Goal: Information Seeking & Learning: Learn about a topic

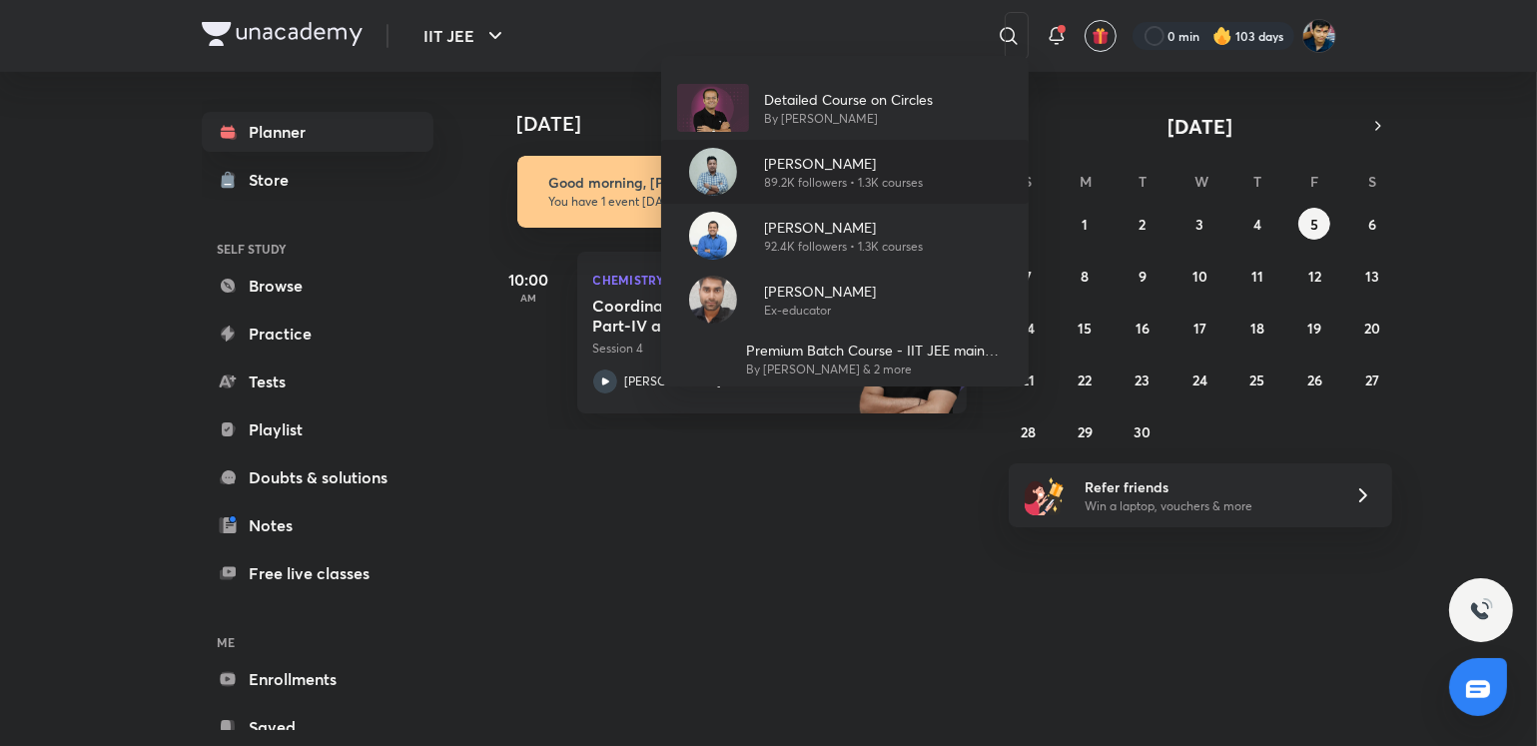
click at [885, 195] on div "[PERSON_NAME] 89.2K followers • 1.3K courses" at bounding box center [845, 172] width 368 height 64
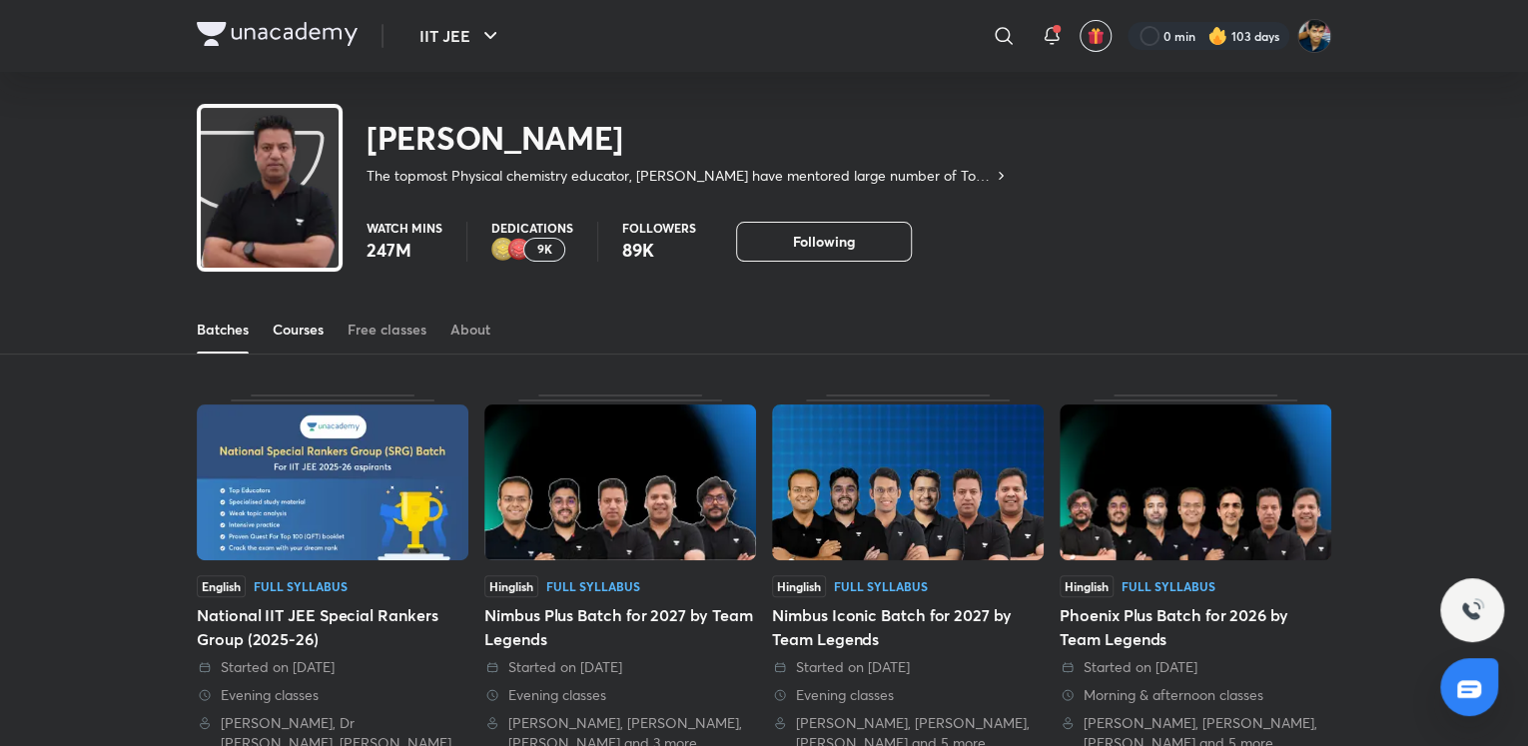
click at [276, 335] on div "Courses" at bounding box center [298, 330] width 51 height 20
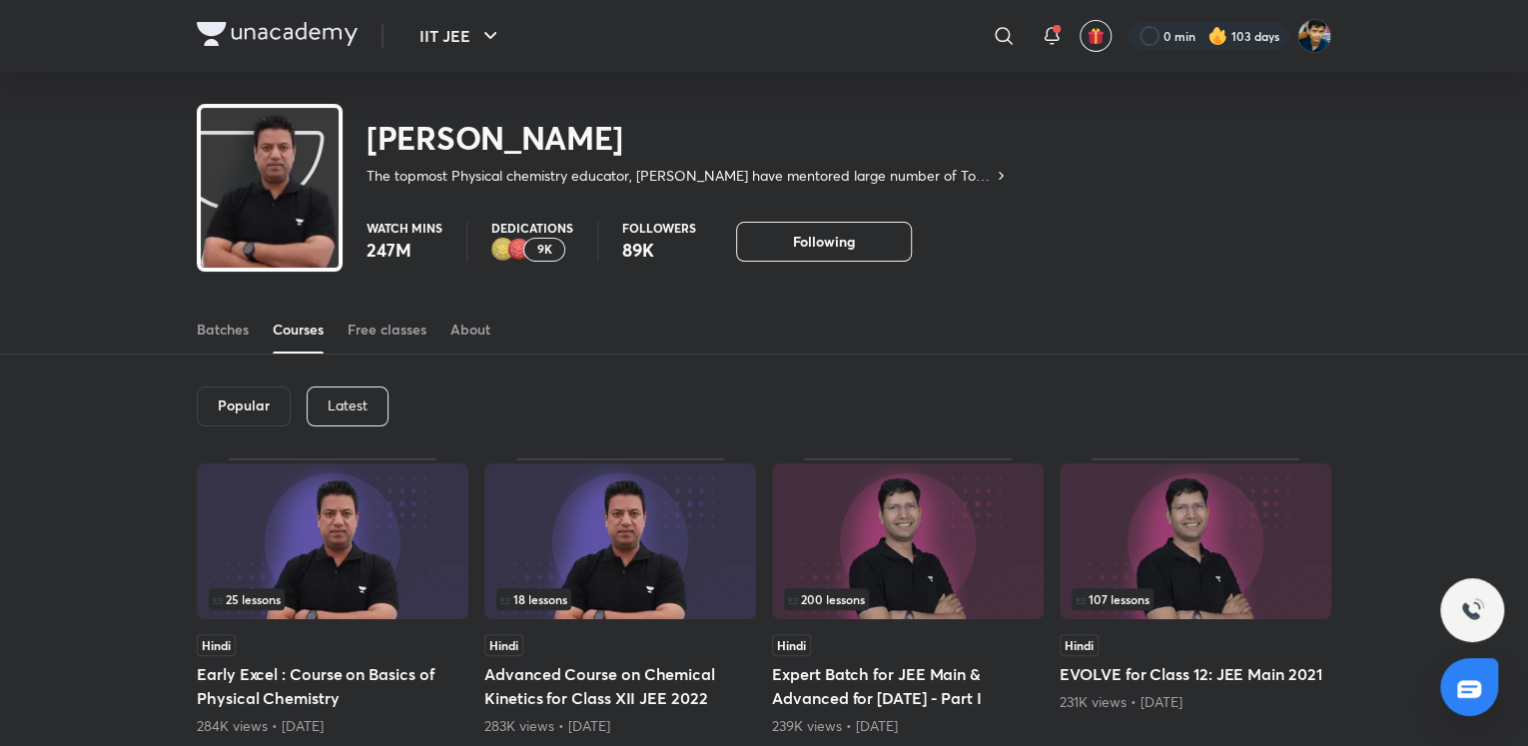
click at [325, 396] on div "Latest" at bounding box center [348, 407] width 82 height 40
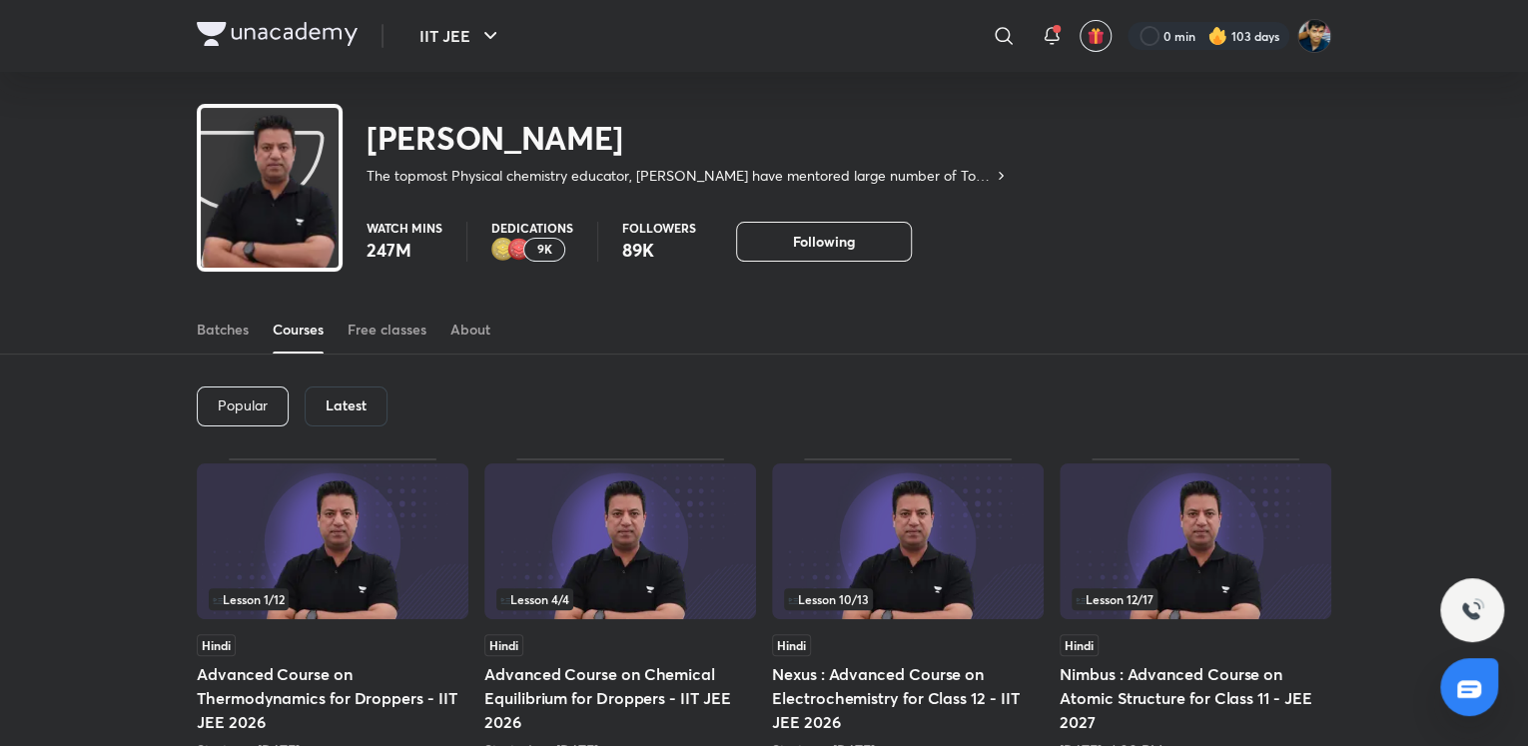
click at [543, 246] on p "9K" at bounding box center [544, 250] width 15 height 14
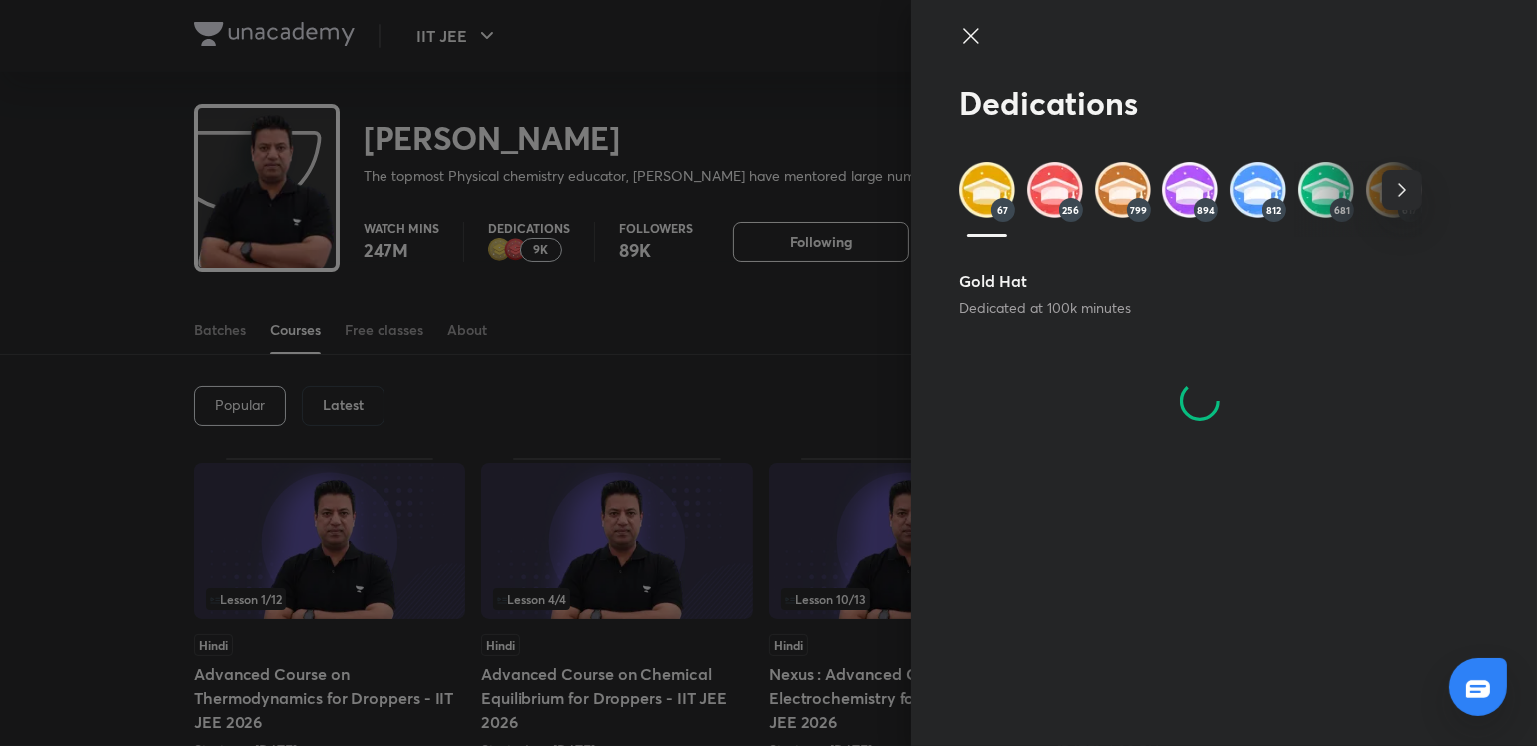
click at [1395, 179] on icon "button" at bounding box center [1402, 190] width 24 height 24
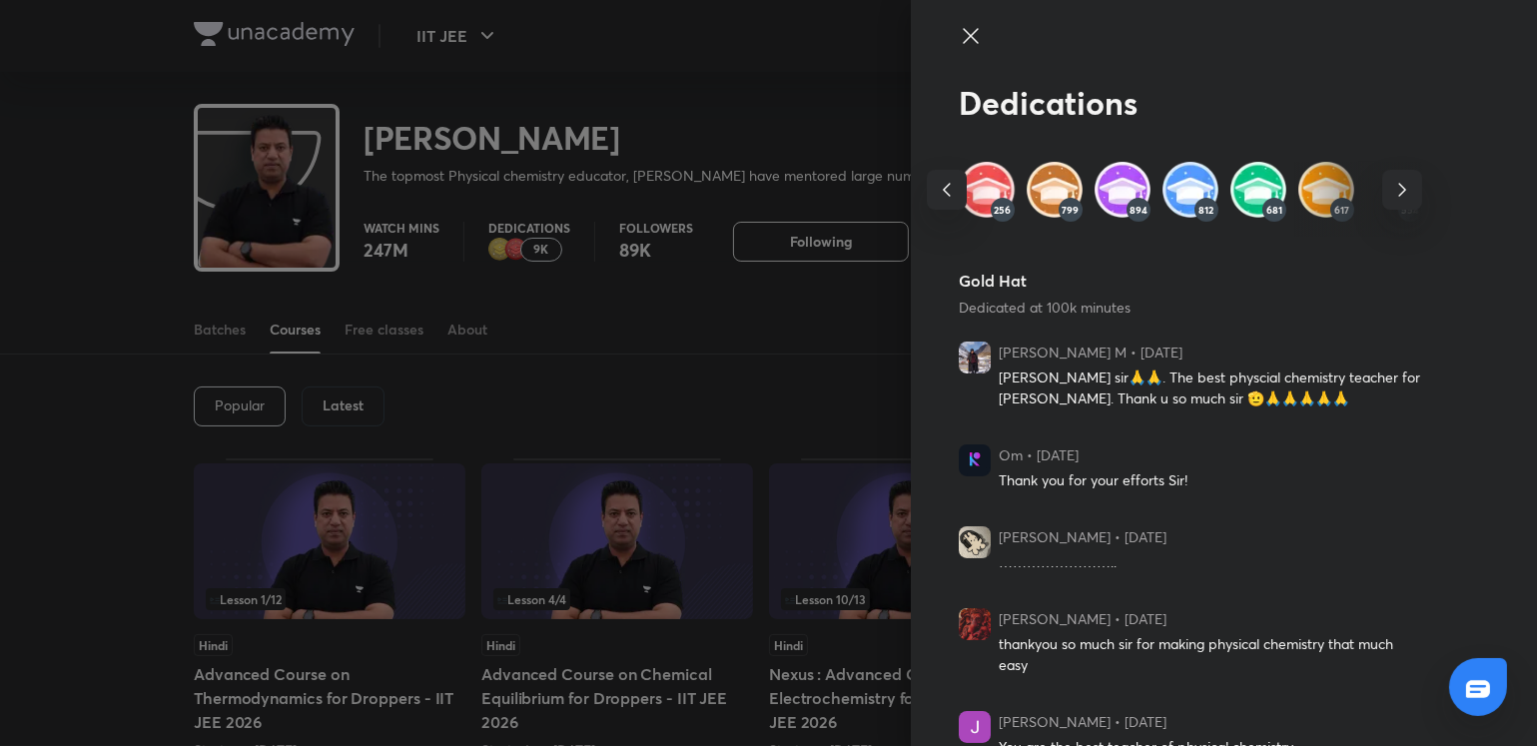
click at [1395, 179] on icon "button" at bounding box center [1402, 190] width 24 height 24
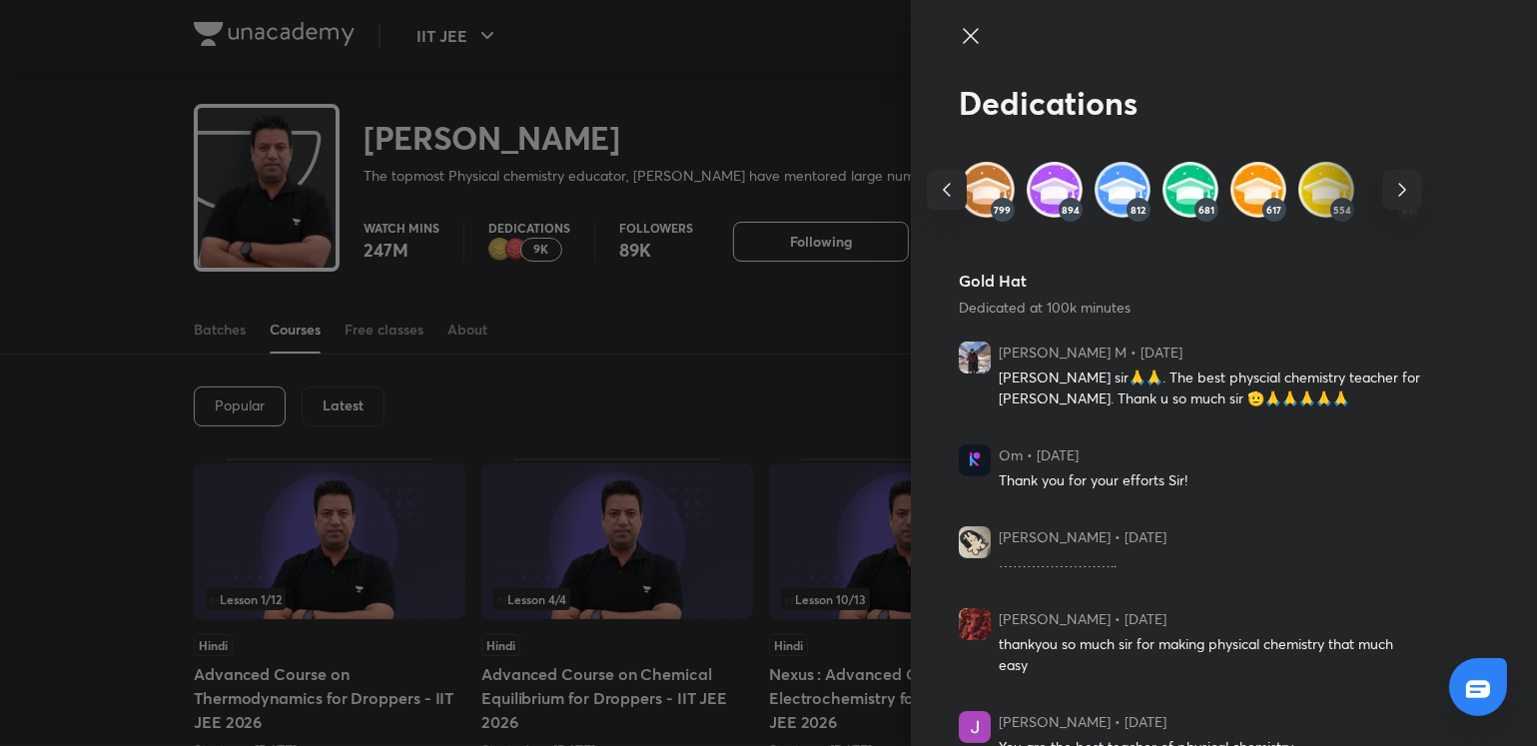
click at [1394, 180] on icon "button" at bounding box center [1402, 190] width 24 height 24
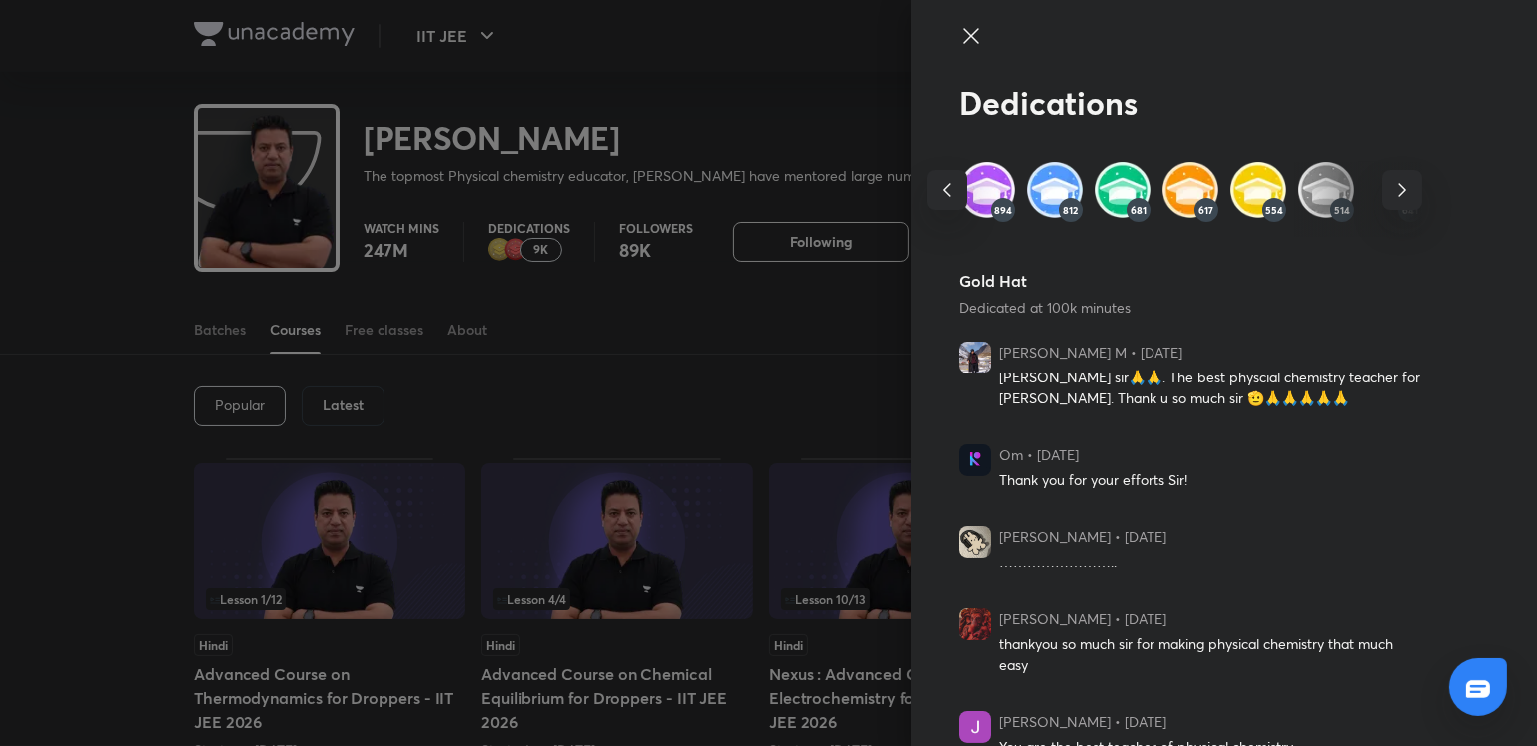
click at [1394, 180] on icon "button" at bounding box center [1402, 190] width 24 height 24
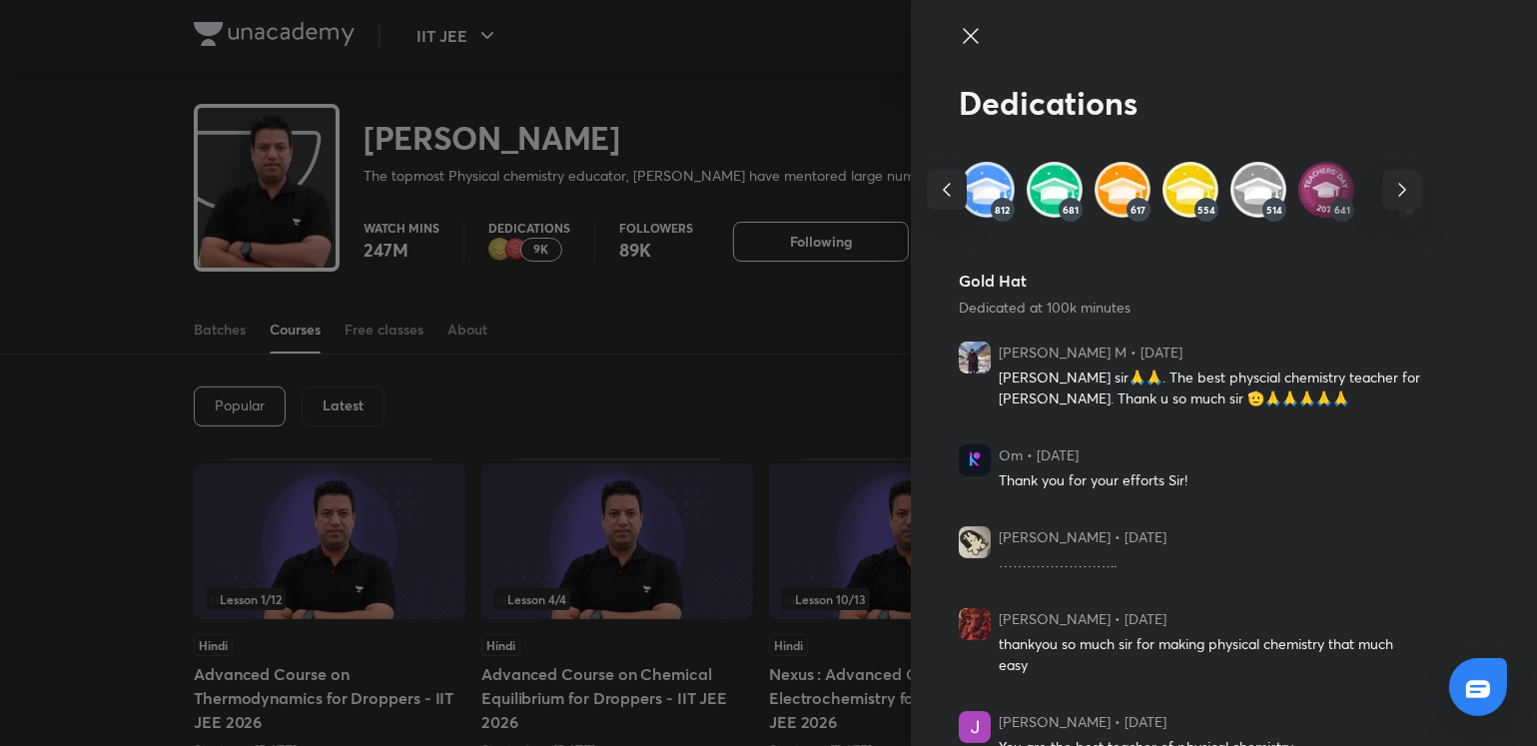
click at [1392, 181] on icon "button" at bounding box center [1402, 190] width 24 height 24
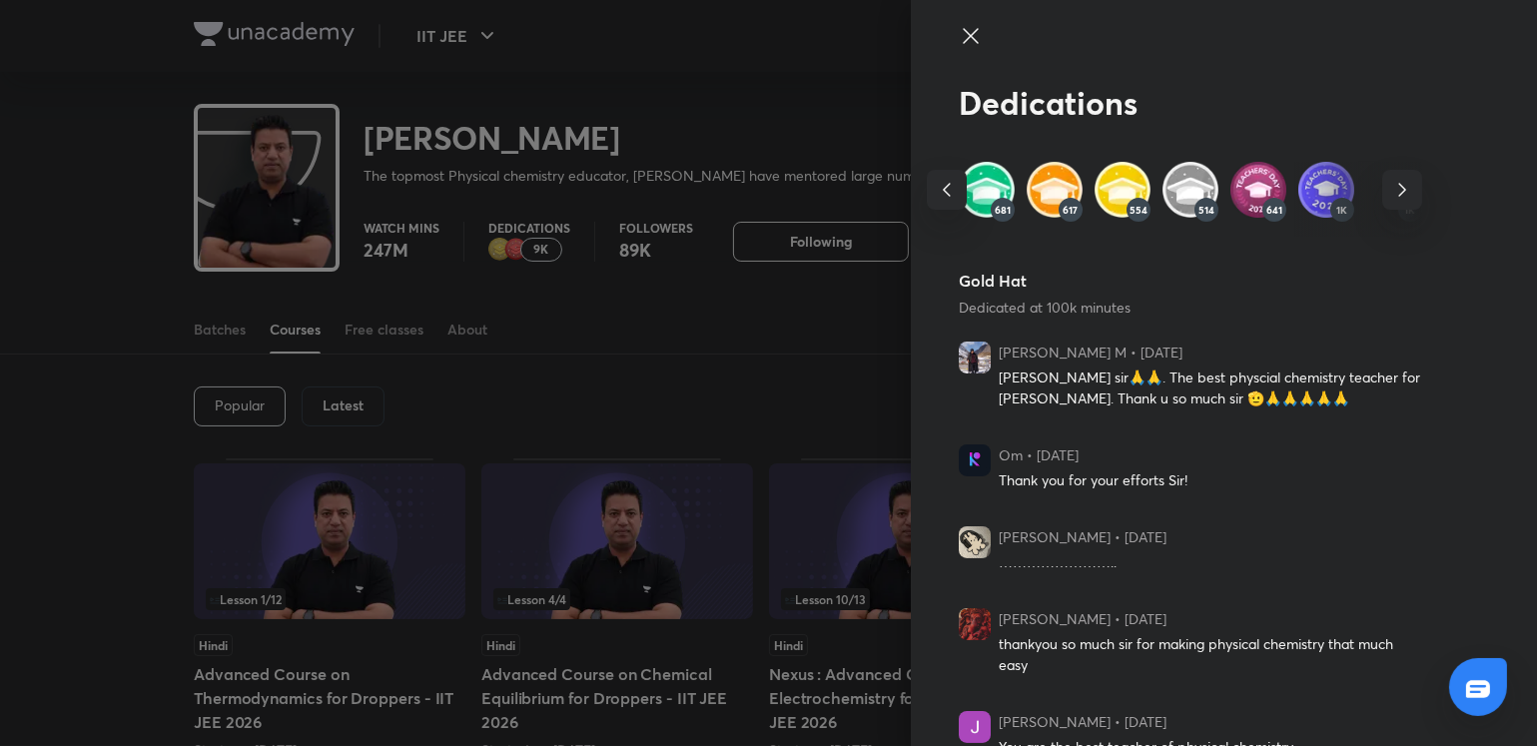
click at [1392, 184] on icon "button" at bounding box center [1402, 190] width 24 height 24
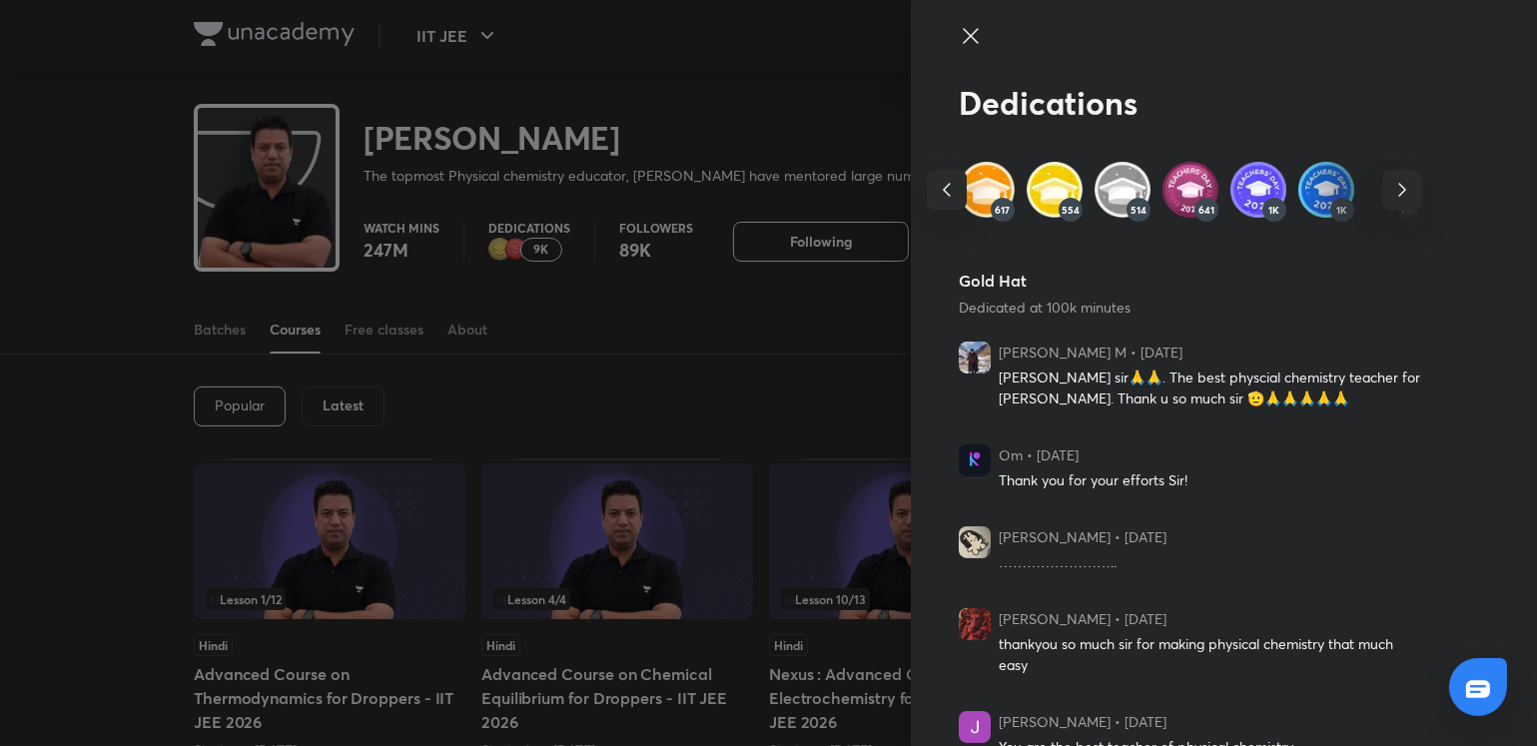
click at [1392, 181] on icon "button" at bounding box center [1402, 190] width 24 height 24
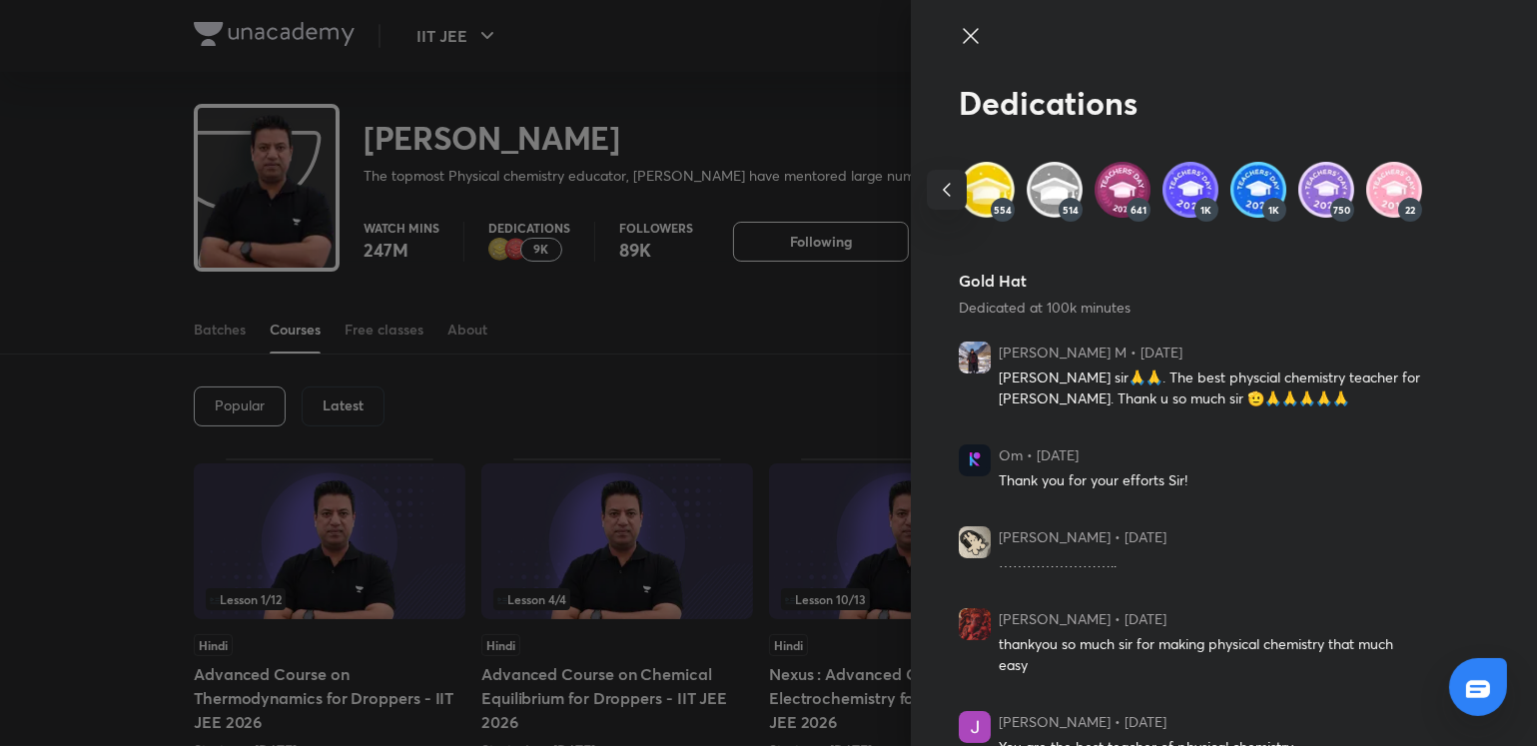
click at [1103, 197] on img at bounding box center [1123, 190] width 56 height 56
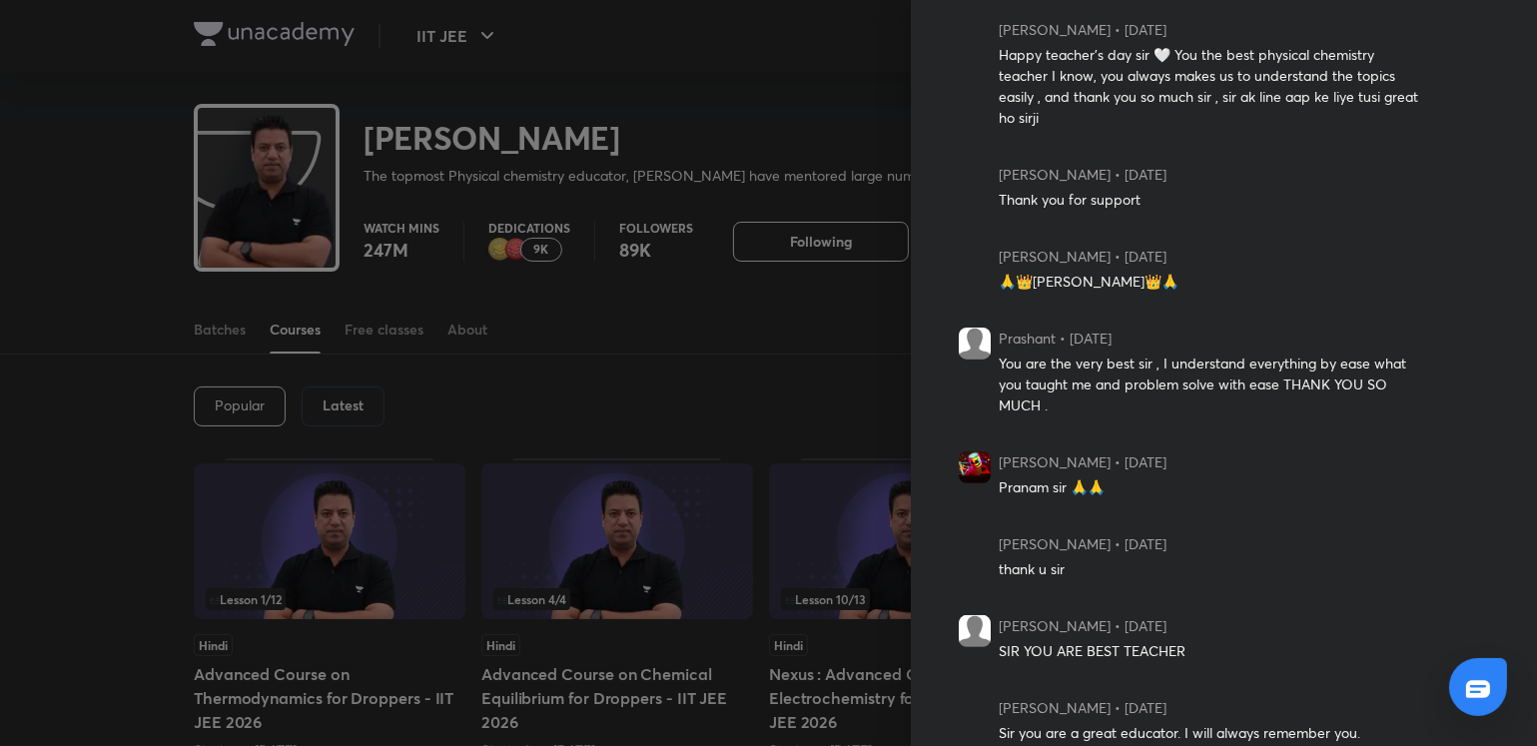
scroll to position [539, 0]
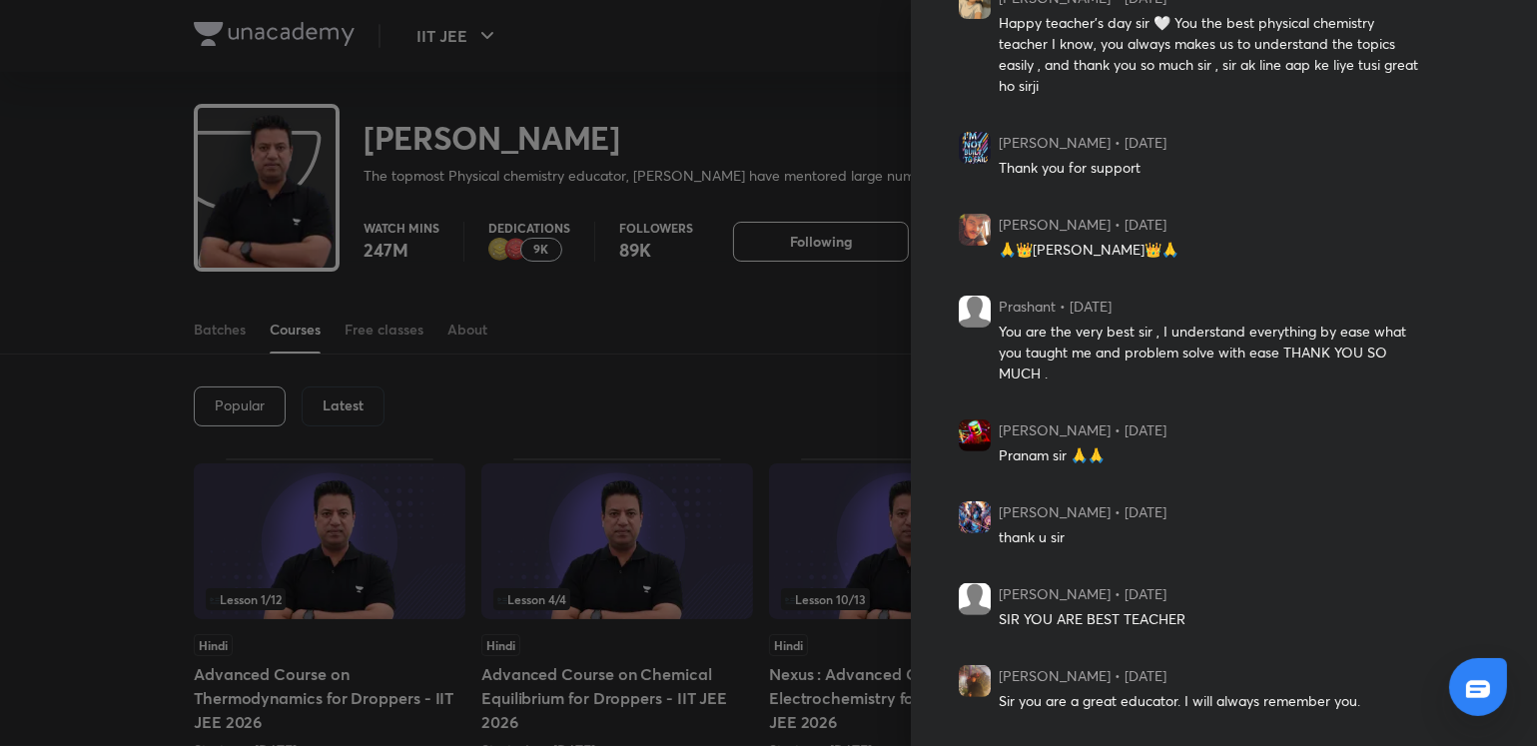
click at [571, 248] on div at bounding box center [768, 373] width 1537 height 746
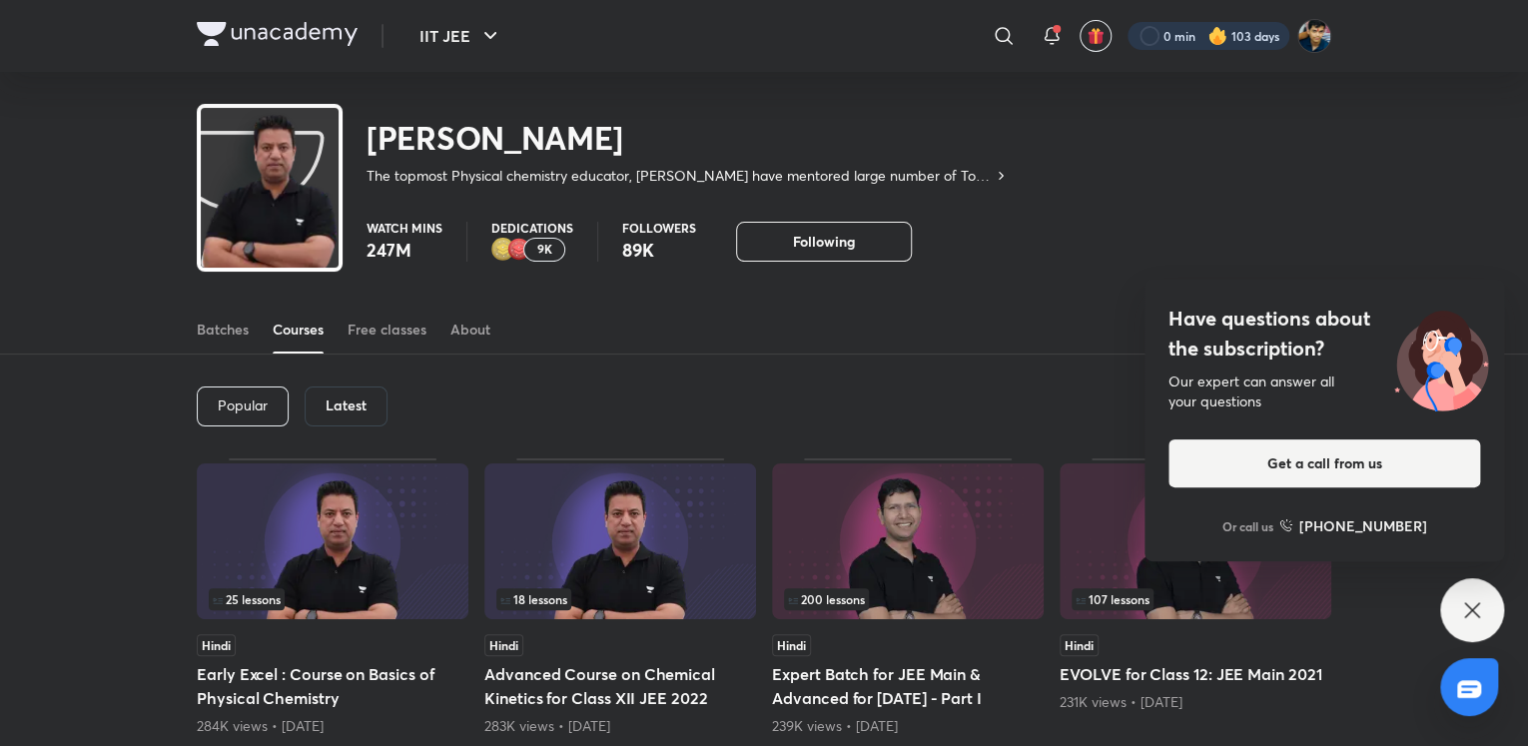
click at [1178, 37] on div at bounding box center [1209, 36] width 162 height 28
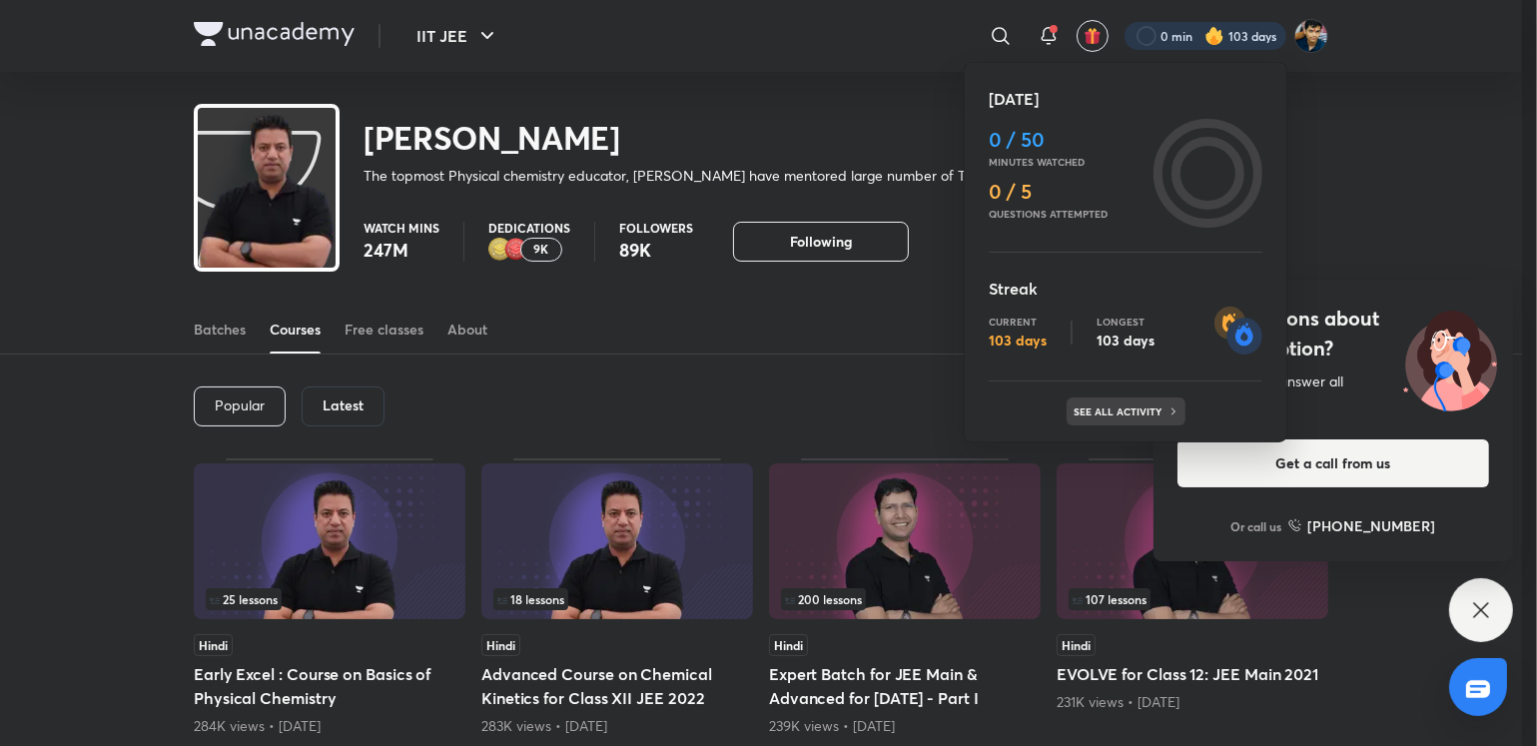
click at [1111, 400] on div "See all activity" at bounding box center [1126, 411] width 119 height 28
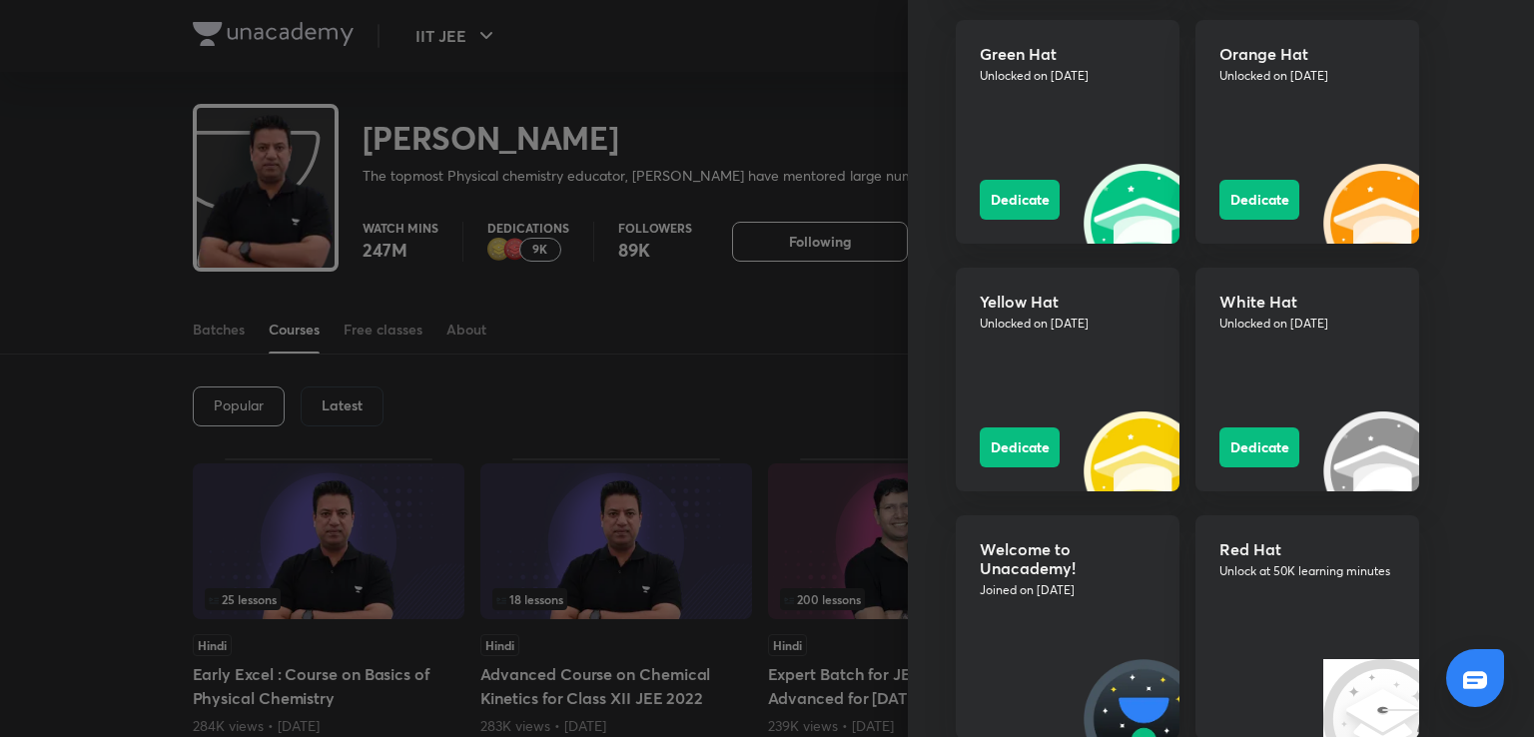
scroll to position [2374, 0]
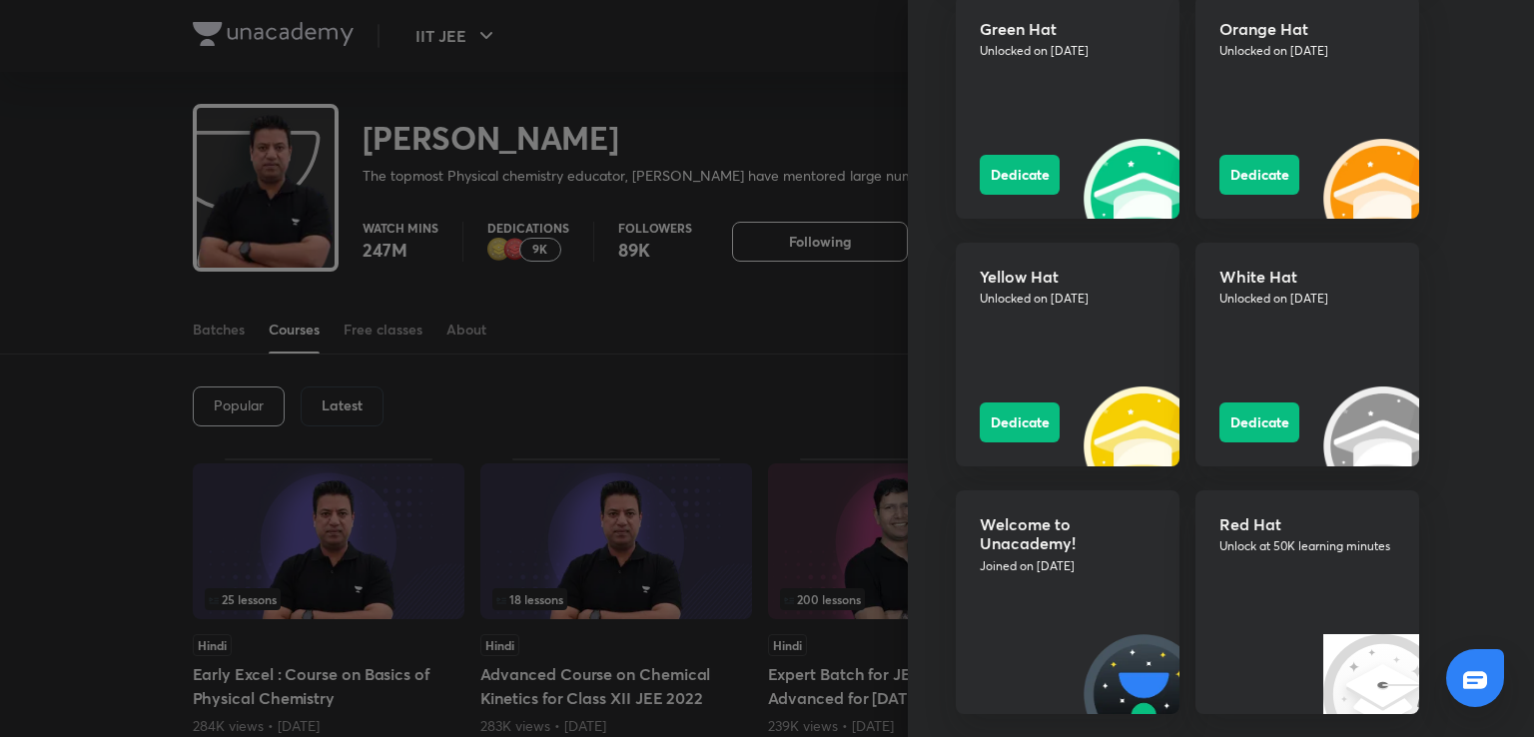
drag, startPoint x: 427, startPoint y: 170, endPoint x: 454, endPoint y: 189, distance: 33.0
click at [428, 173] on div at bounding box center [767, 368] width 1534 height 737
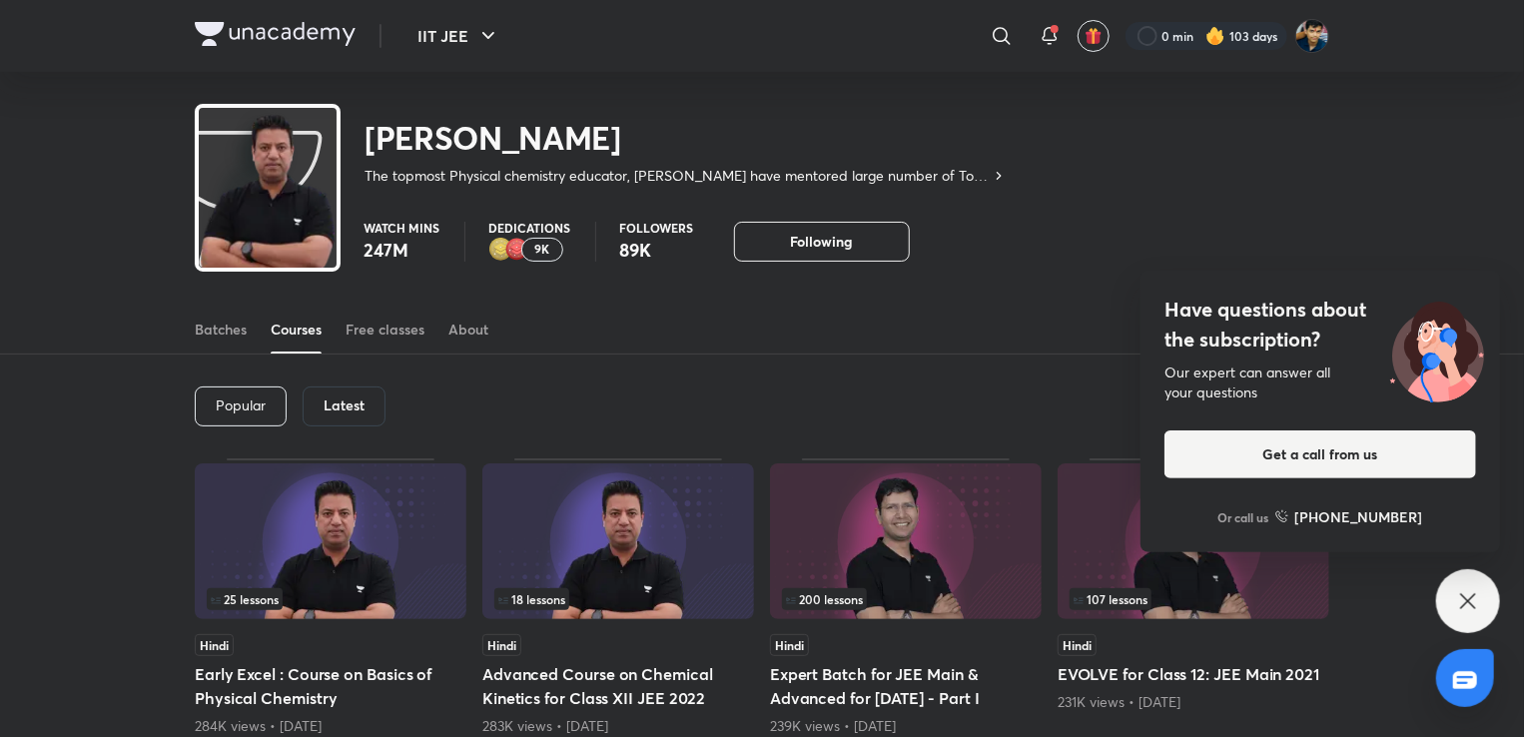
click at [500, 223] on p "Dedications" at bounding box center [530, 228] width 82 height 12
click at [511, 246] on img at bounding box center [517, 250] width 24 height 24
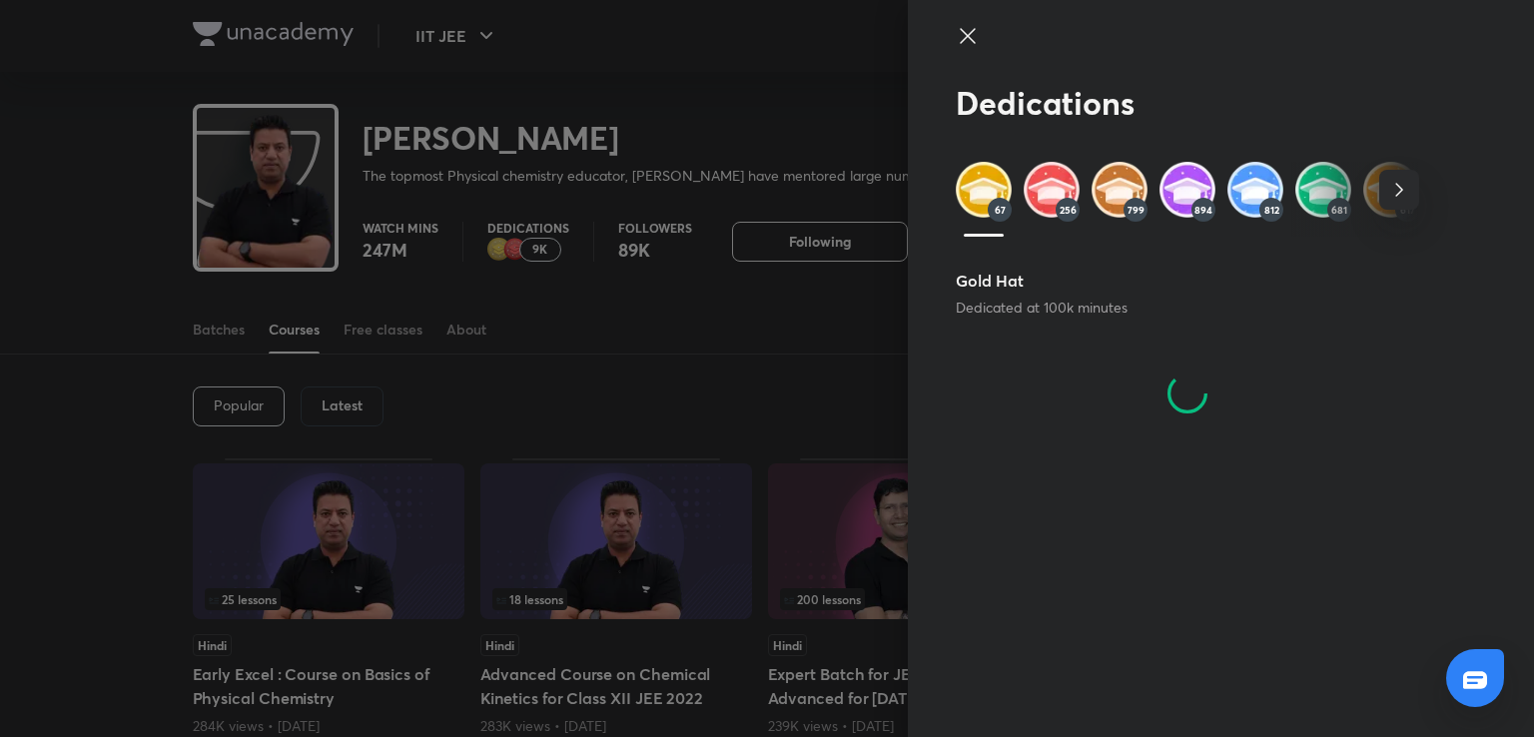
click at [1047, 184] on img at bounding box center [1052, 190] width 56 height 56
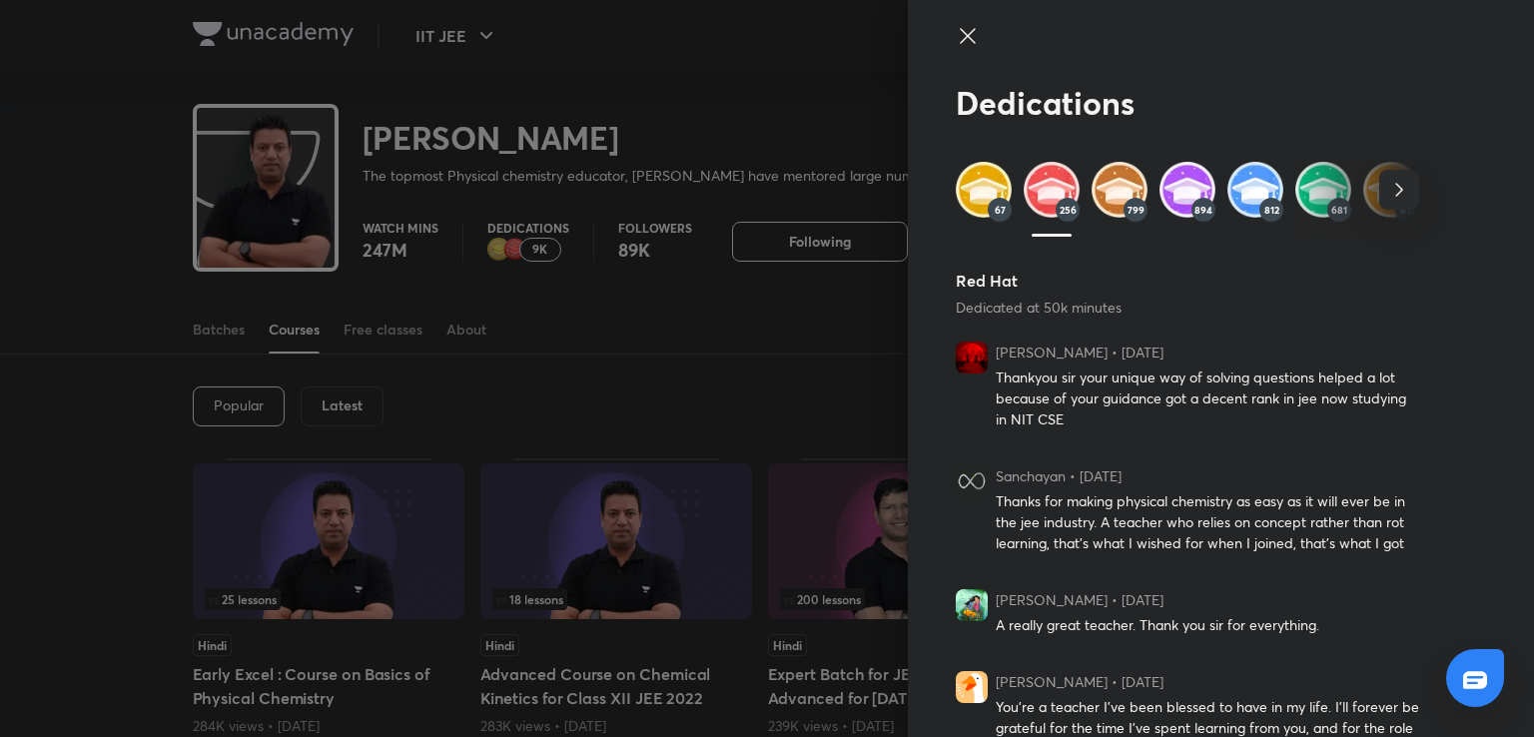
click at [1102, 197] on img at bounding box center [1120, 190] width 56 height 56
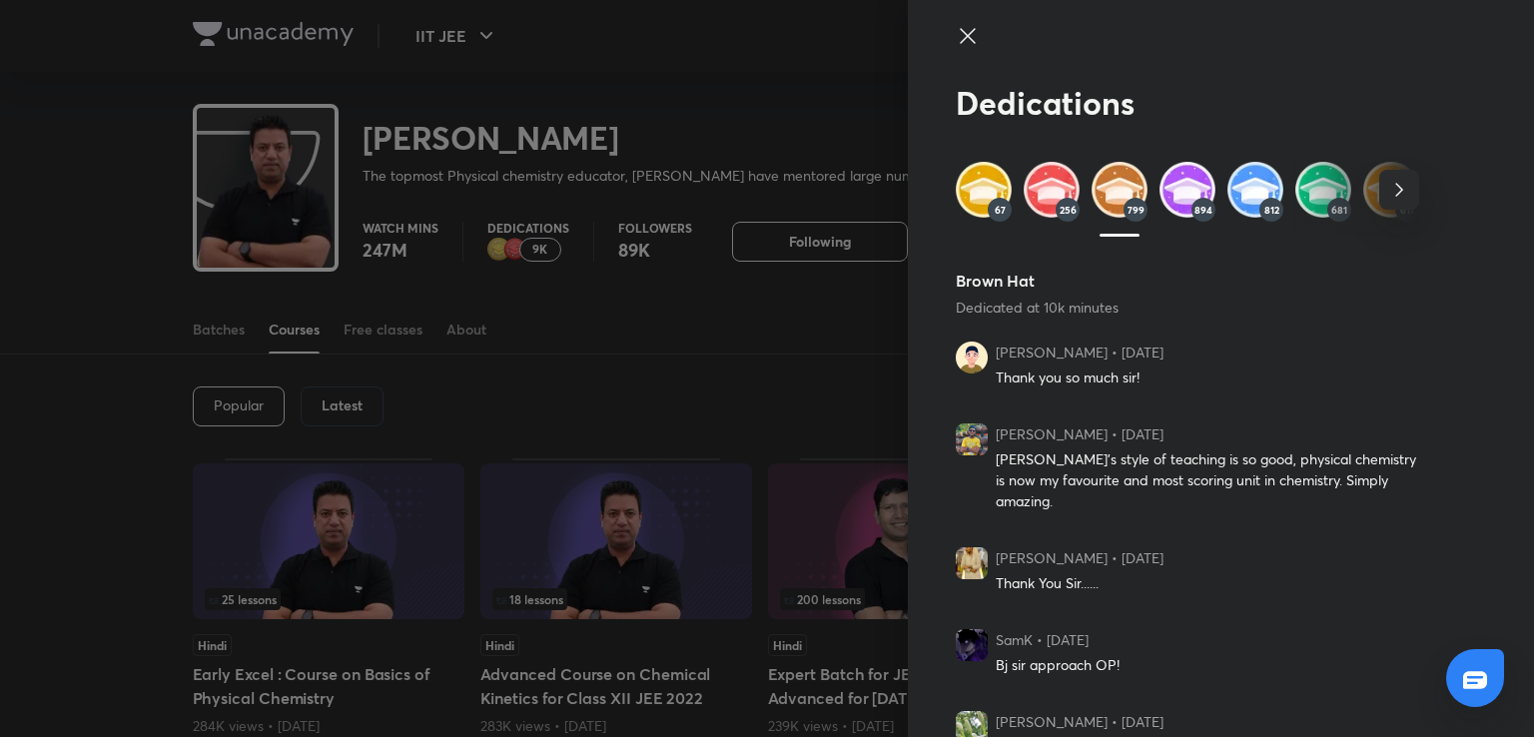
click at [841, 280] on div at bounding box center [767, 368] width 1534 height 737
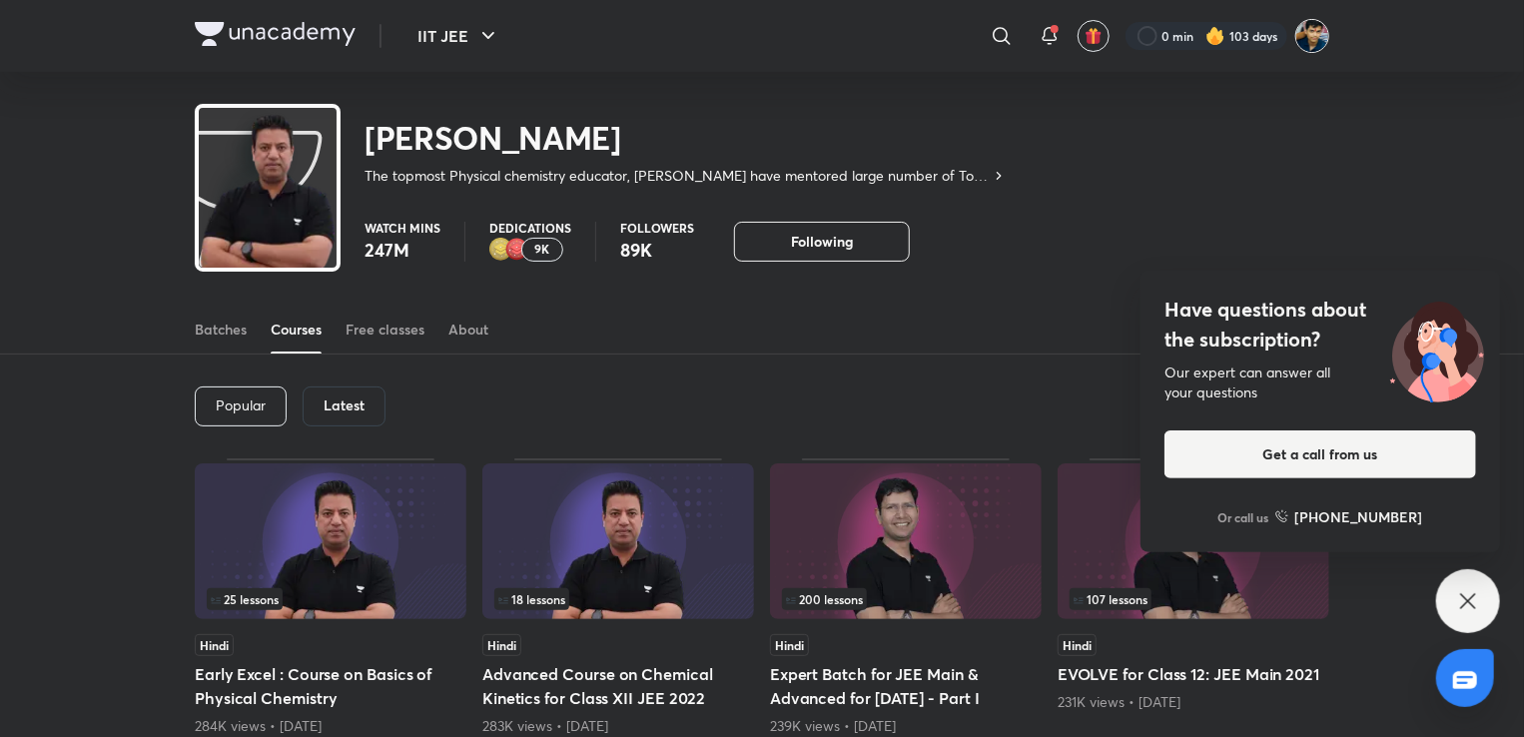
click at [1299, 46] on img at bounding box center [1312, 36] width 34 height 34
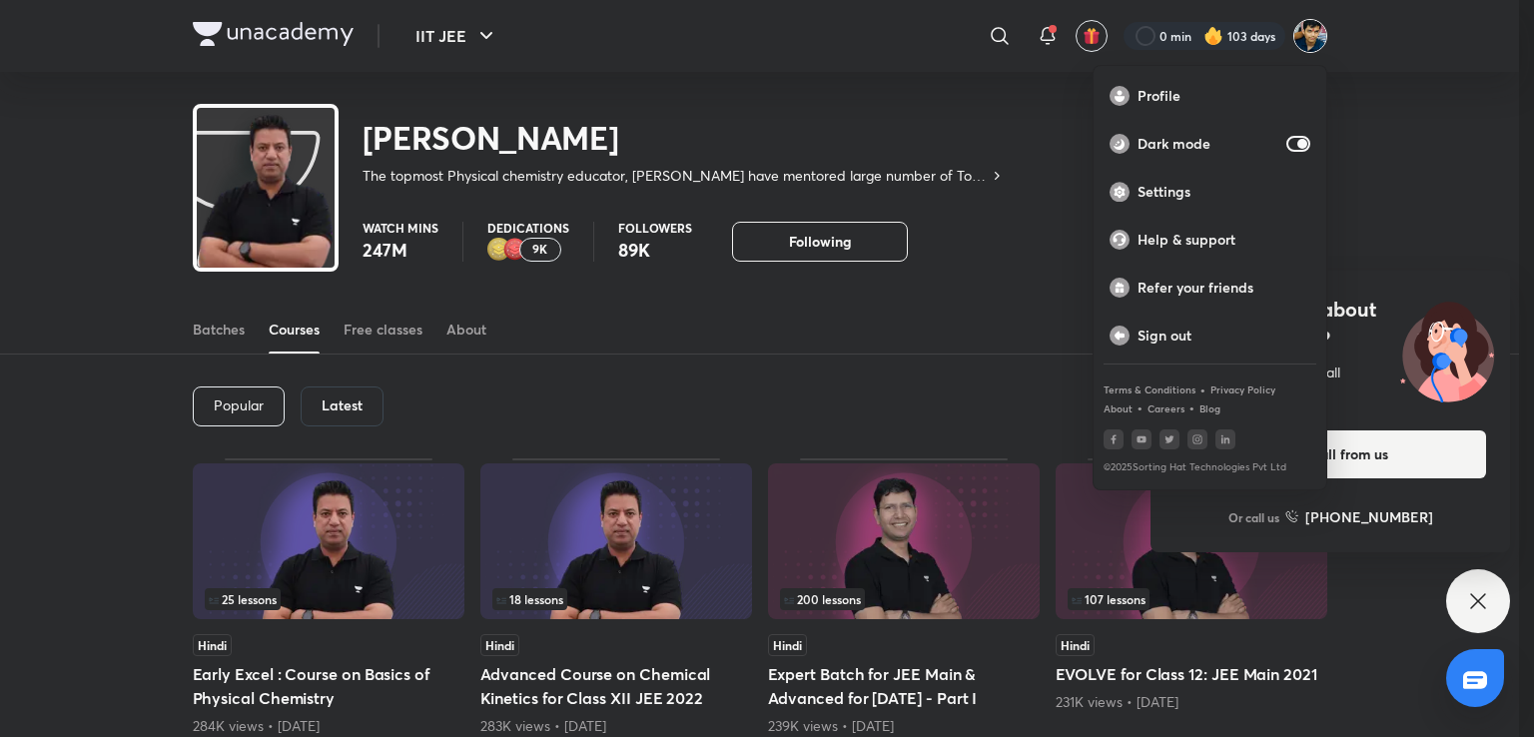
click at [1241, 33] on div at bounding box center [767, 368] width 1534 height 737
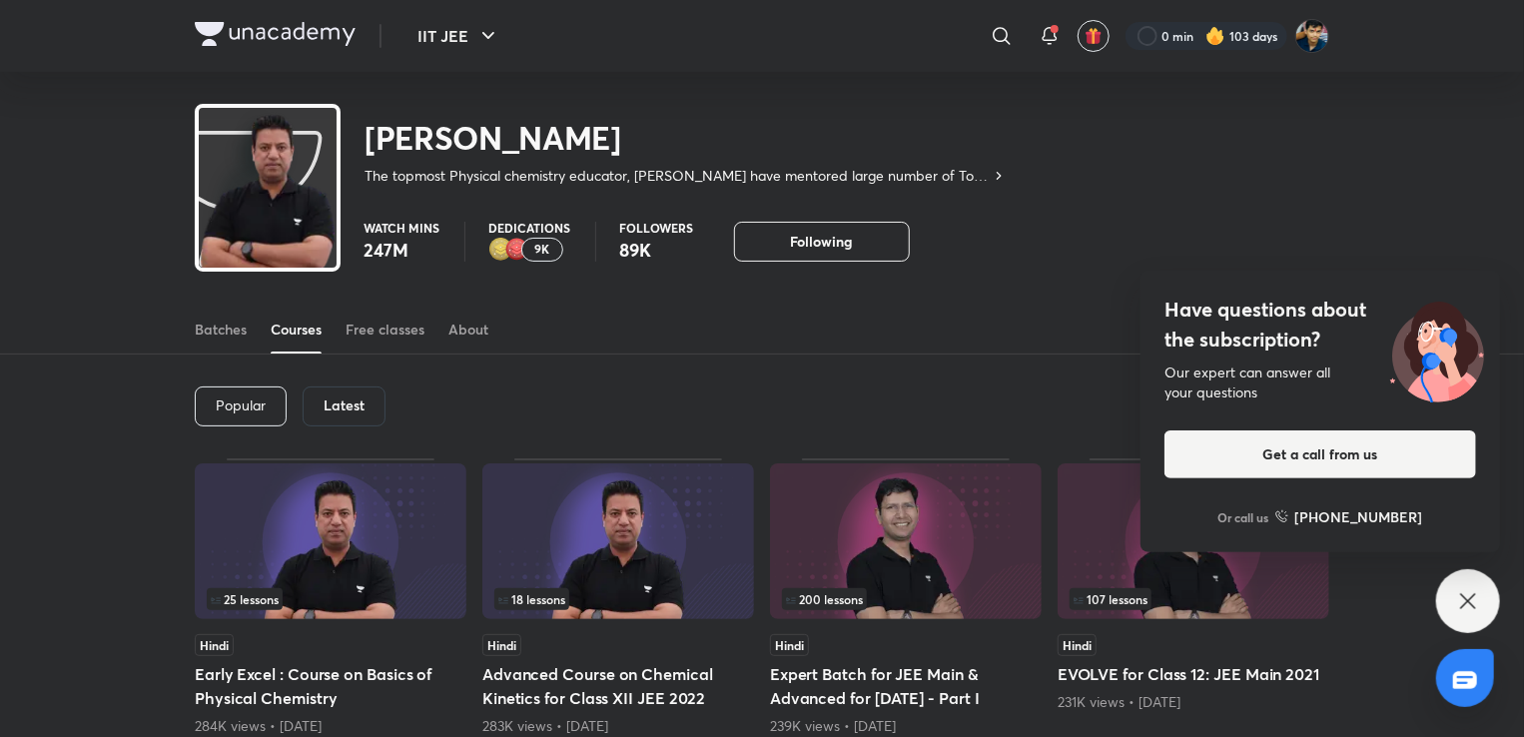
click at [1241, 33] on div at bounding box center [1207, 36] width 162 height 28
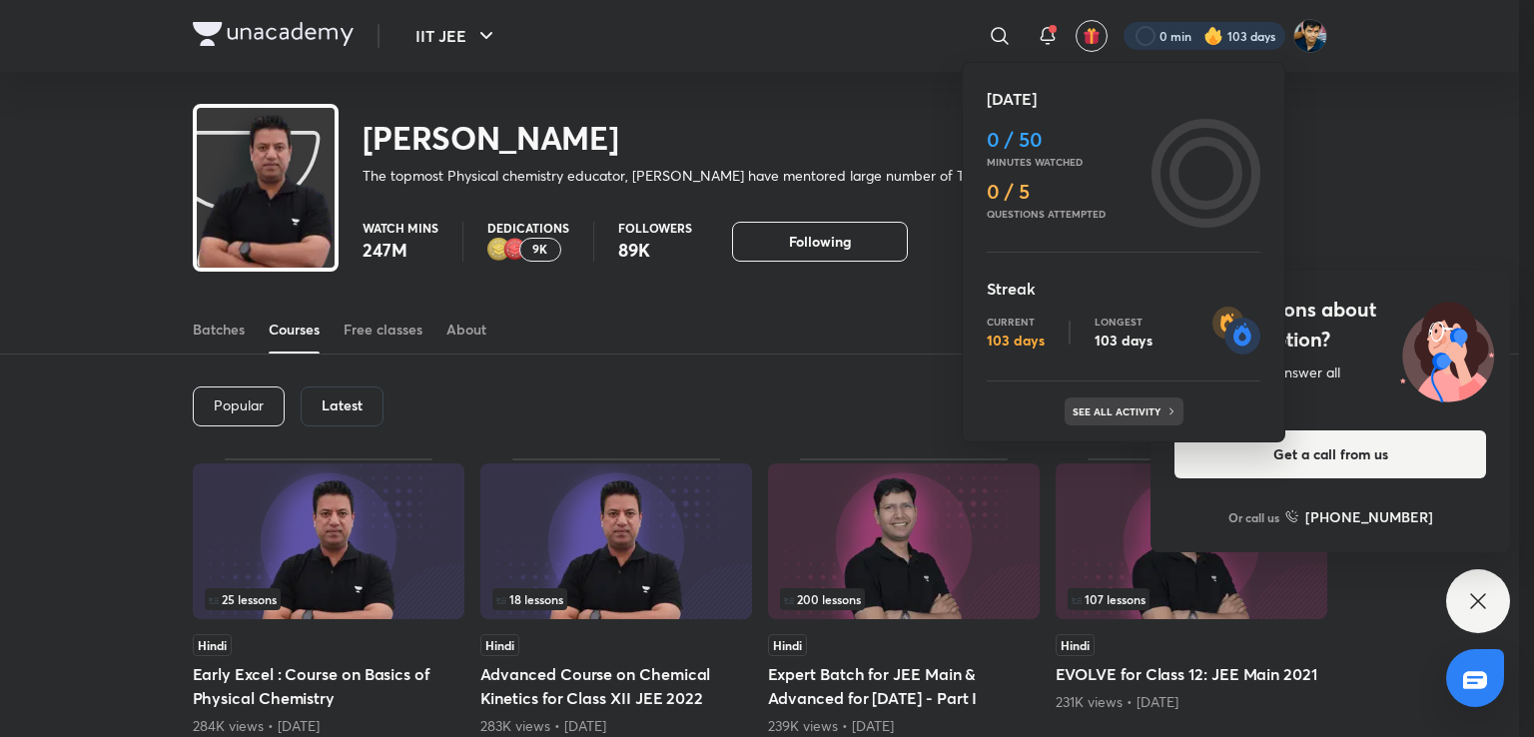
click at [1151, 409] on p "See all activity" at bounding box center [1119, 411] width 93 height 12
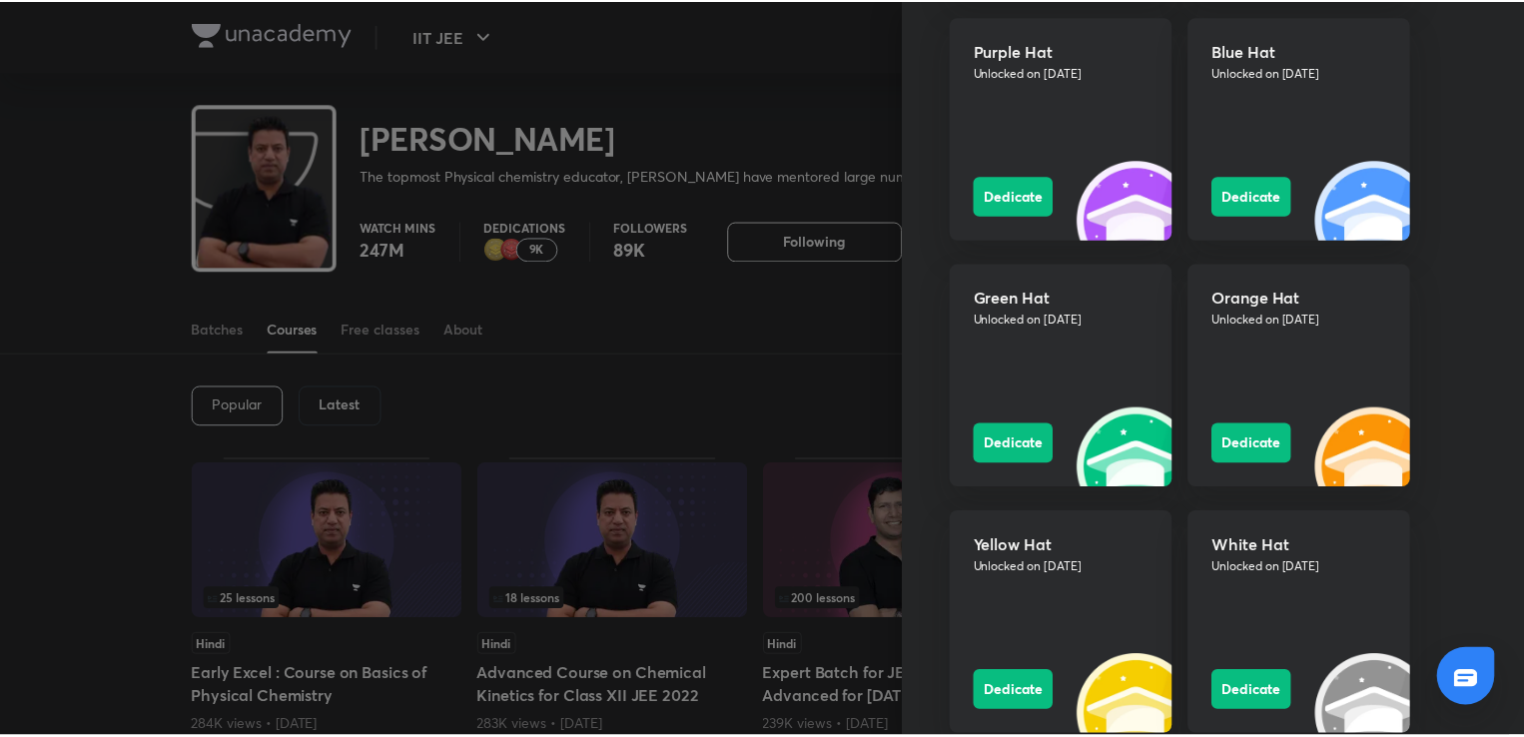
scroll to position [2101, 0]
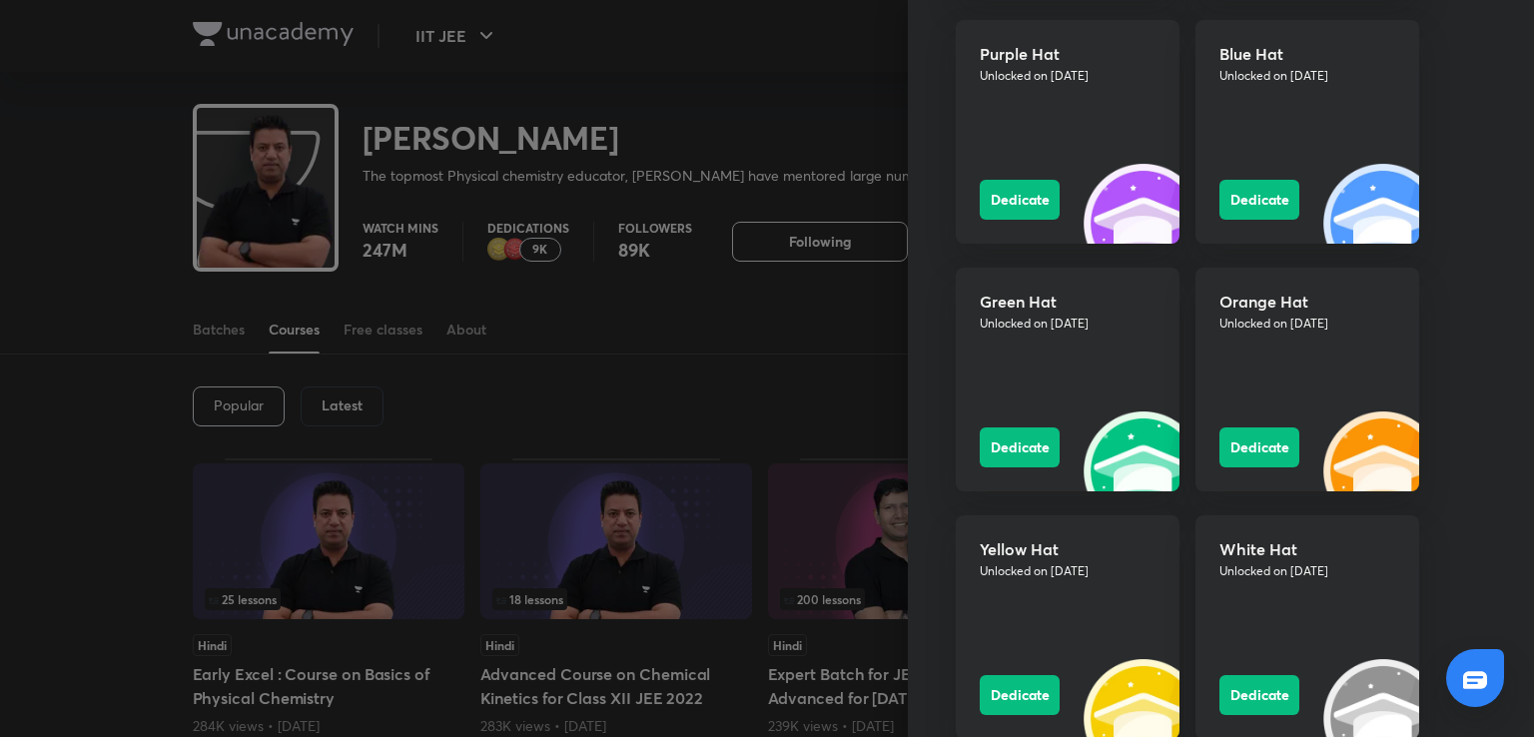
click at [739, 254] on div at bounding box center [767, 368] width 1534 height 737
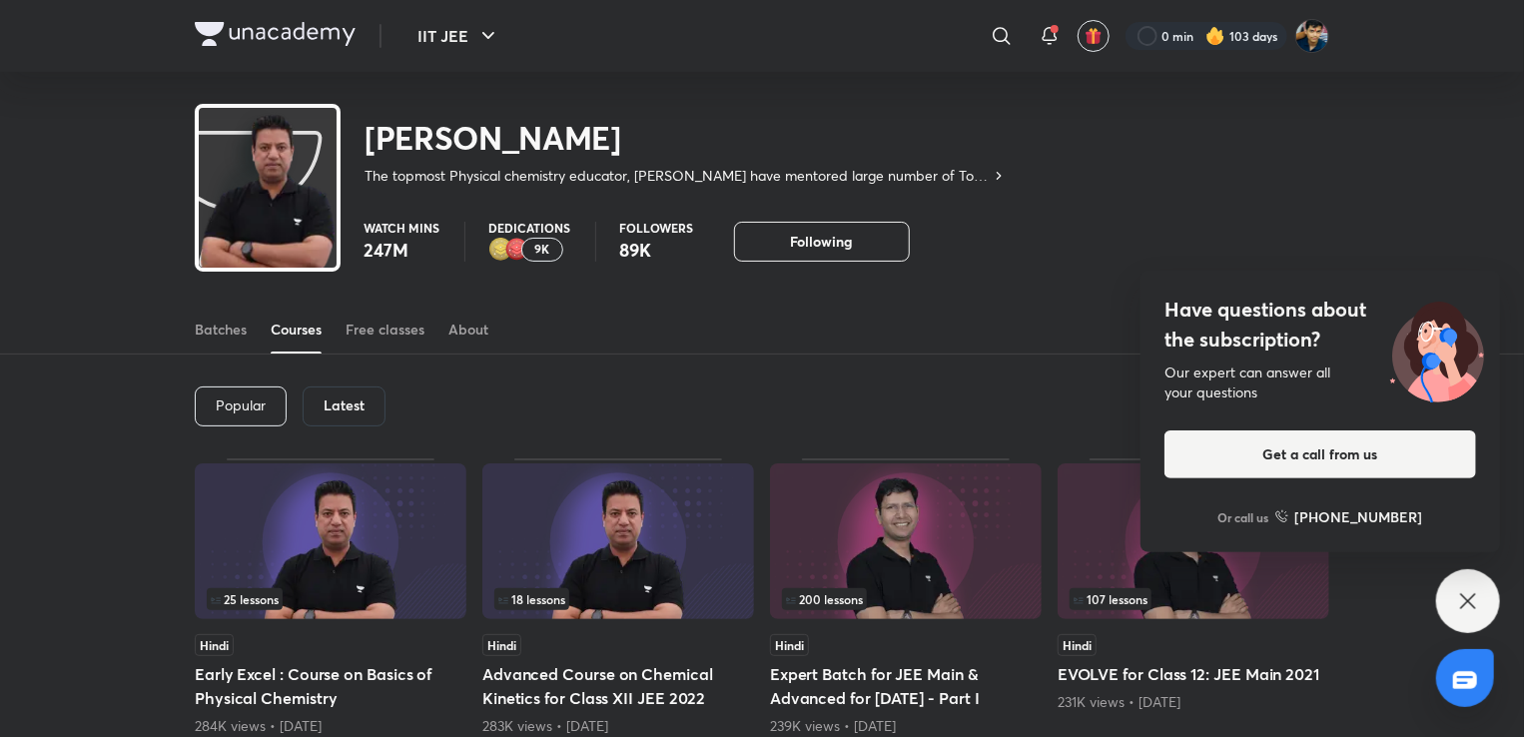
click at [544, 243] on p "9K" at bounding box center [542, 250] width 15 height 14
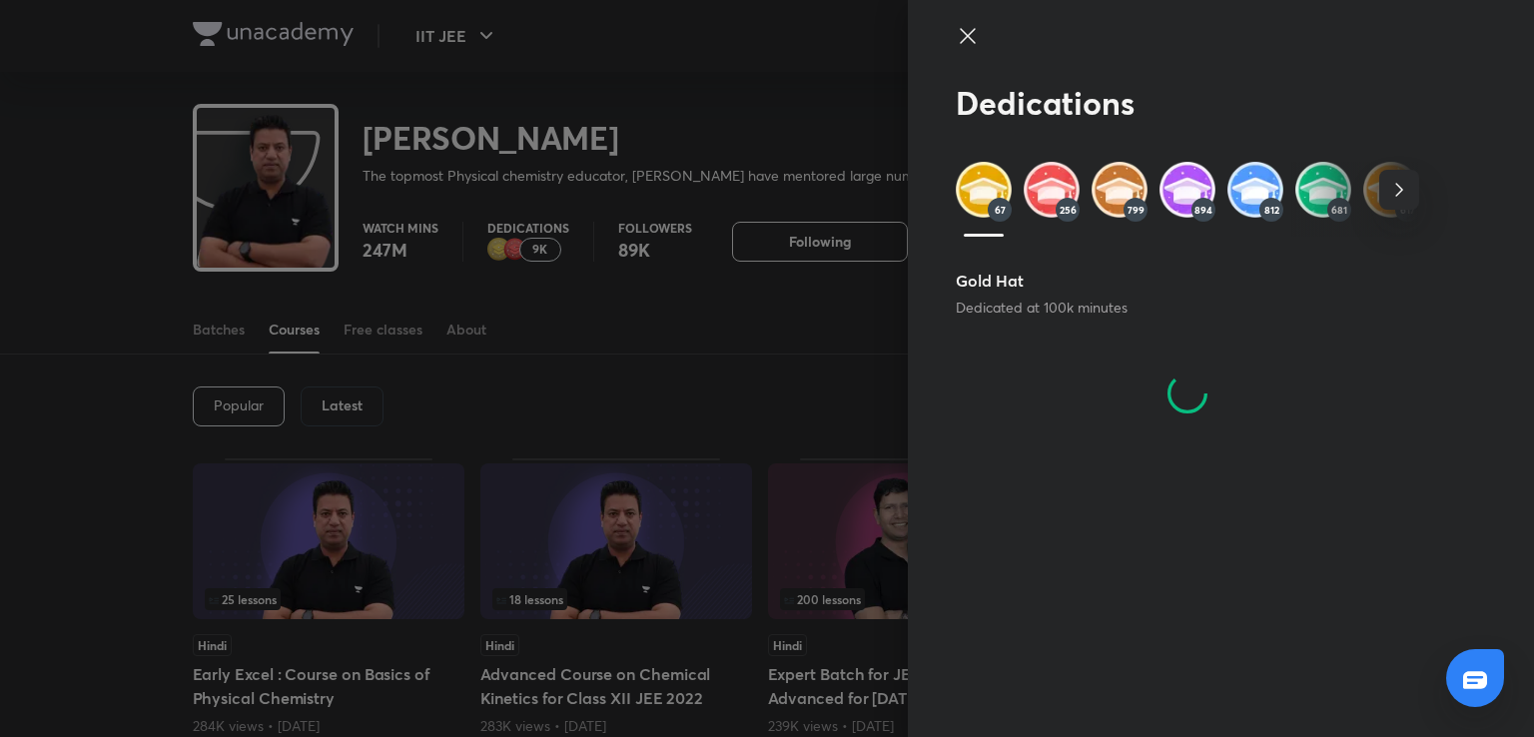
click at [1120, 189] on img at bounding box center [1120, 190] width 56 height 56
click at [1193, 181] on img at bounding box center [1188, 190] width 56 height 56
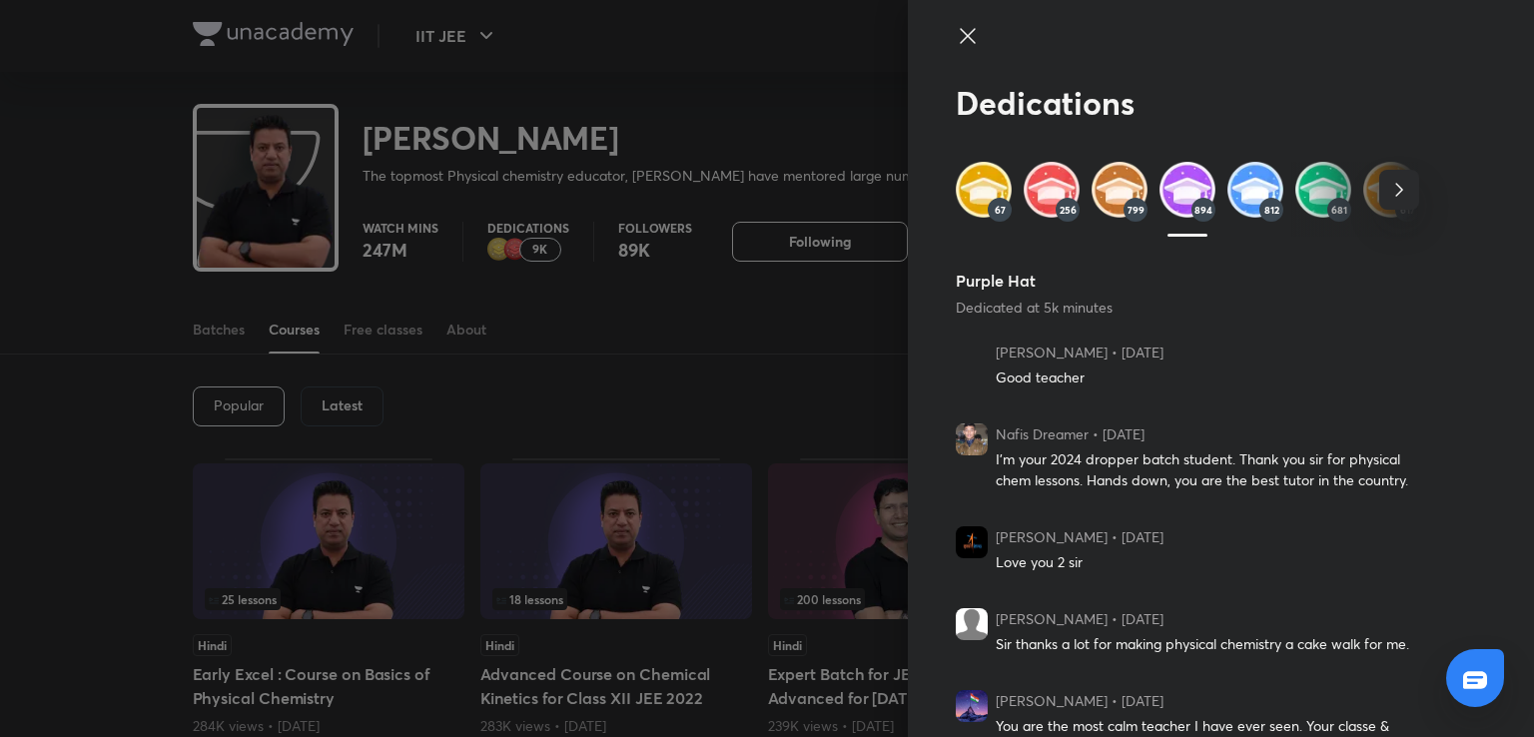
click at [1260, 186] on img at bounding box center [1255, 190] width 56 height 56
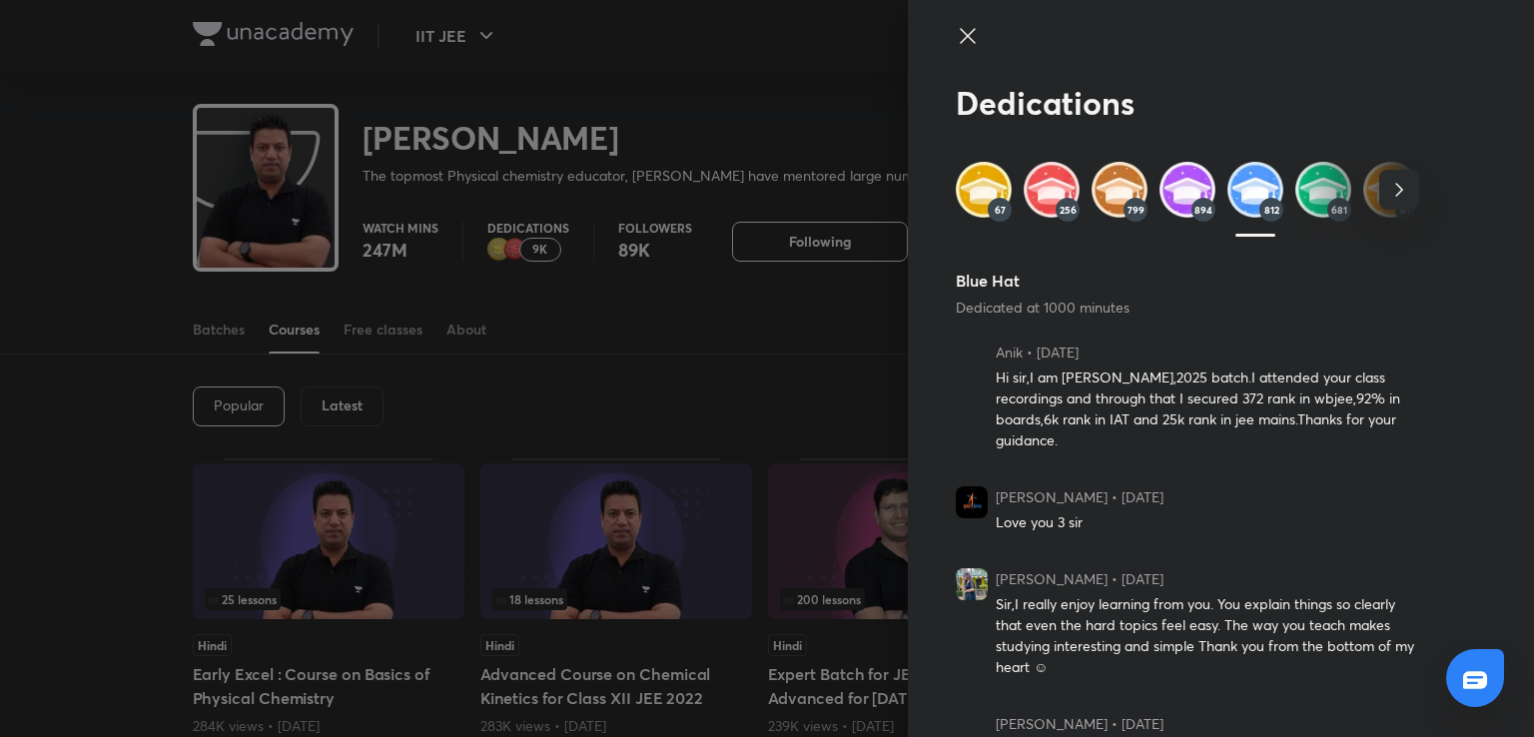
click at [1305, 184] on img at bounding box center [1323, 190] width 56 height 56
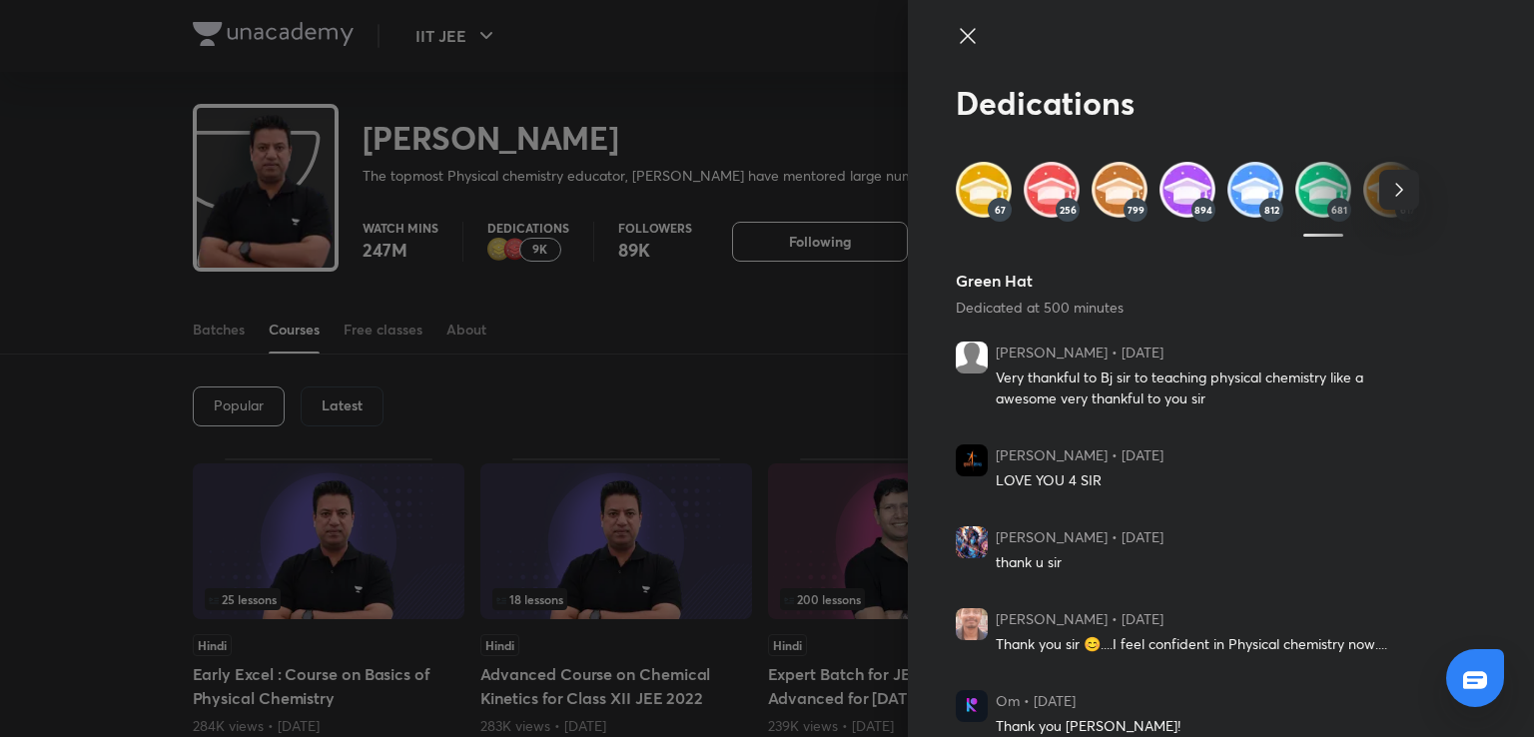
click at [1387, 190] on icon "button" at bounding box center [1399, 190] width 24 height 24
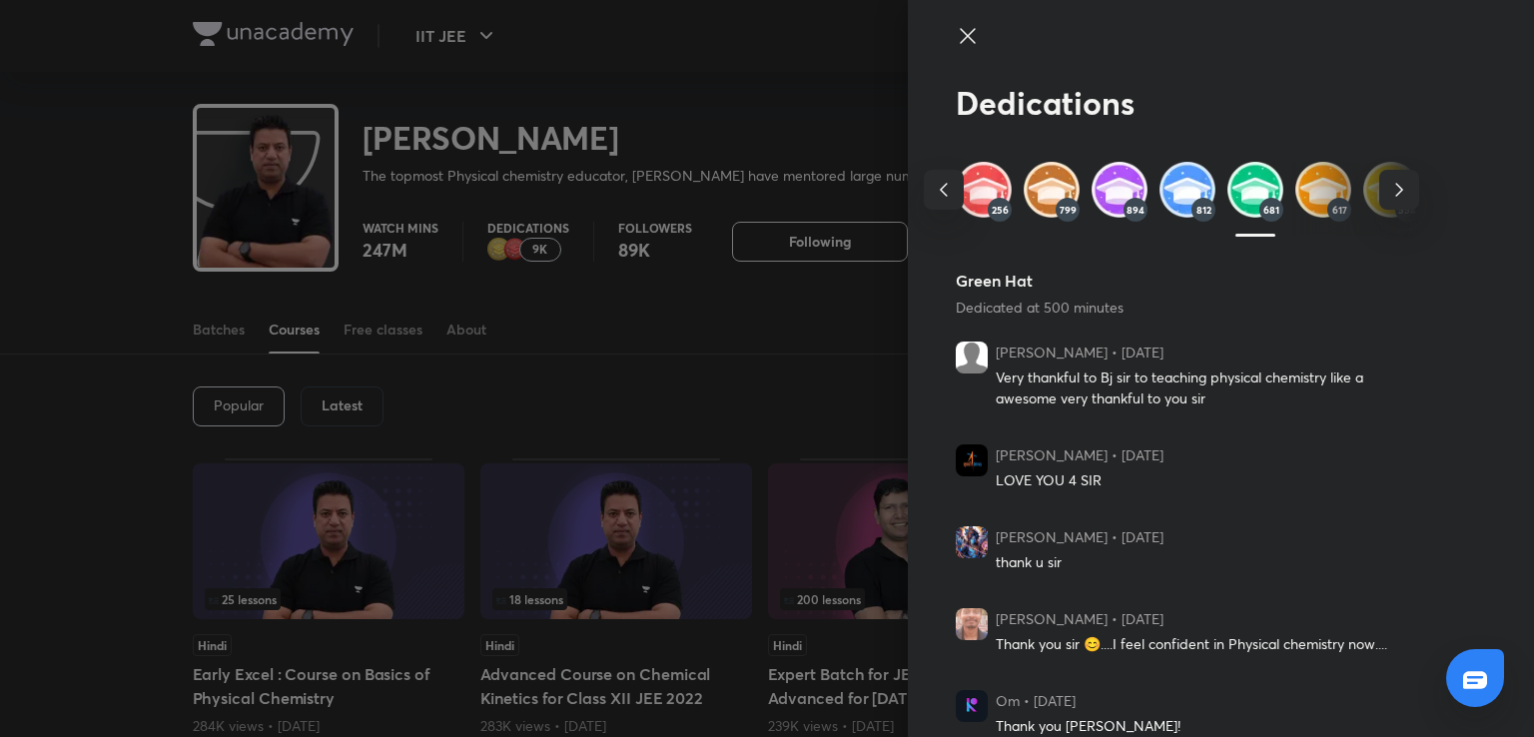
click at [1295, 188] on img at bounding box center [1323, 190] width 56 height 56
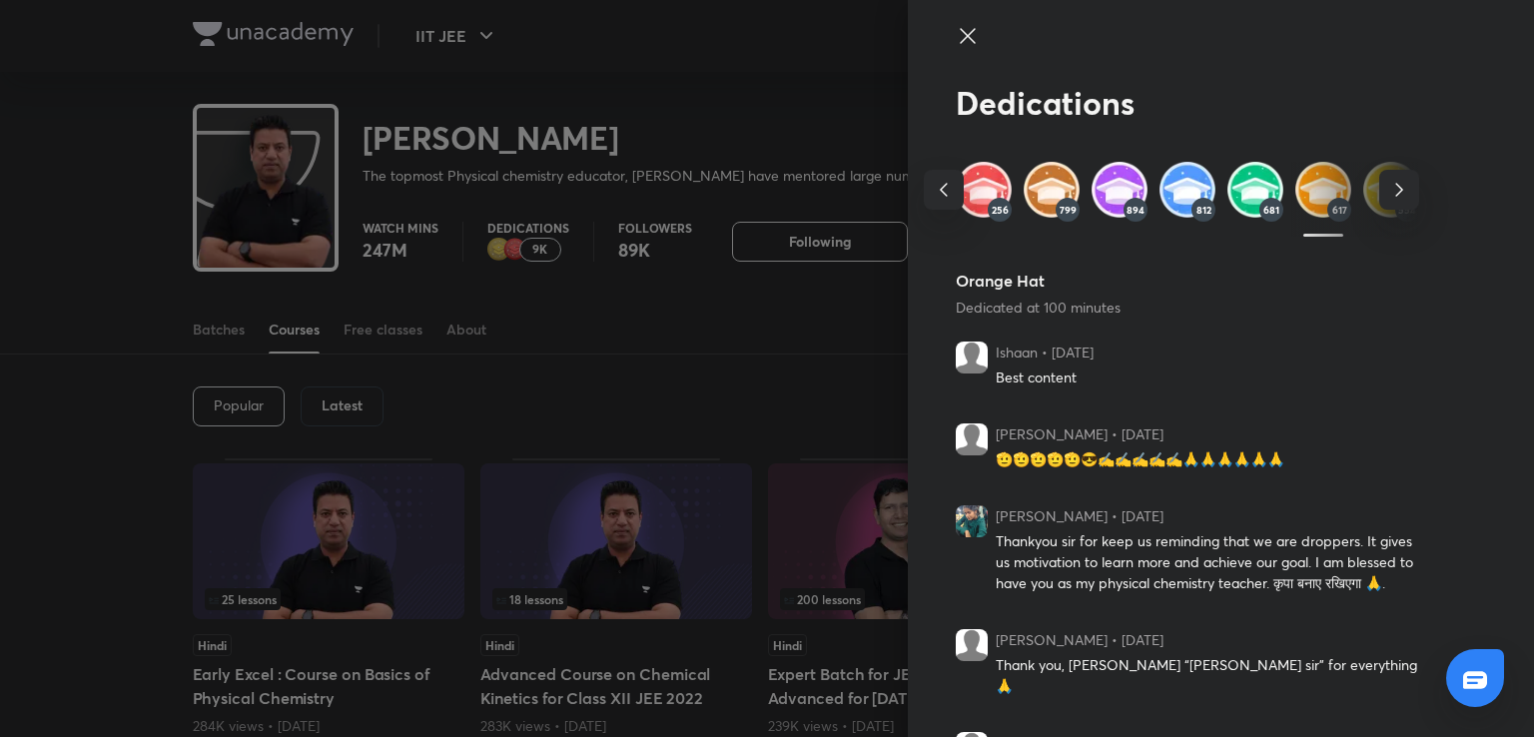
click at [1387, 185] on icon "button" at bounding box center [1399, 190] width 24 height 24
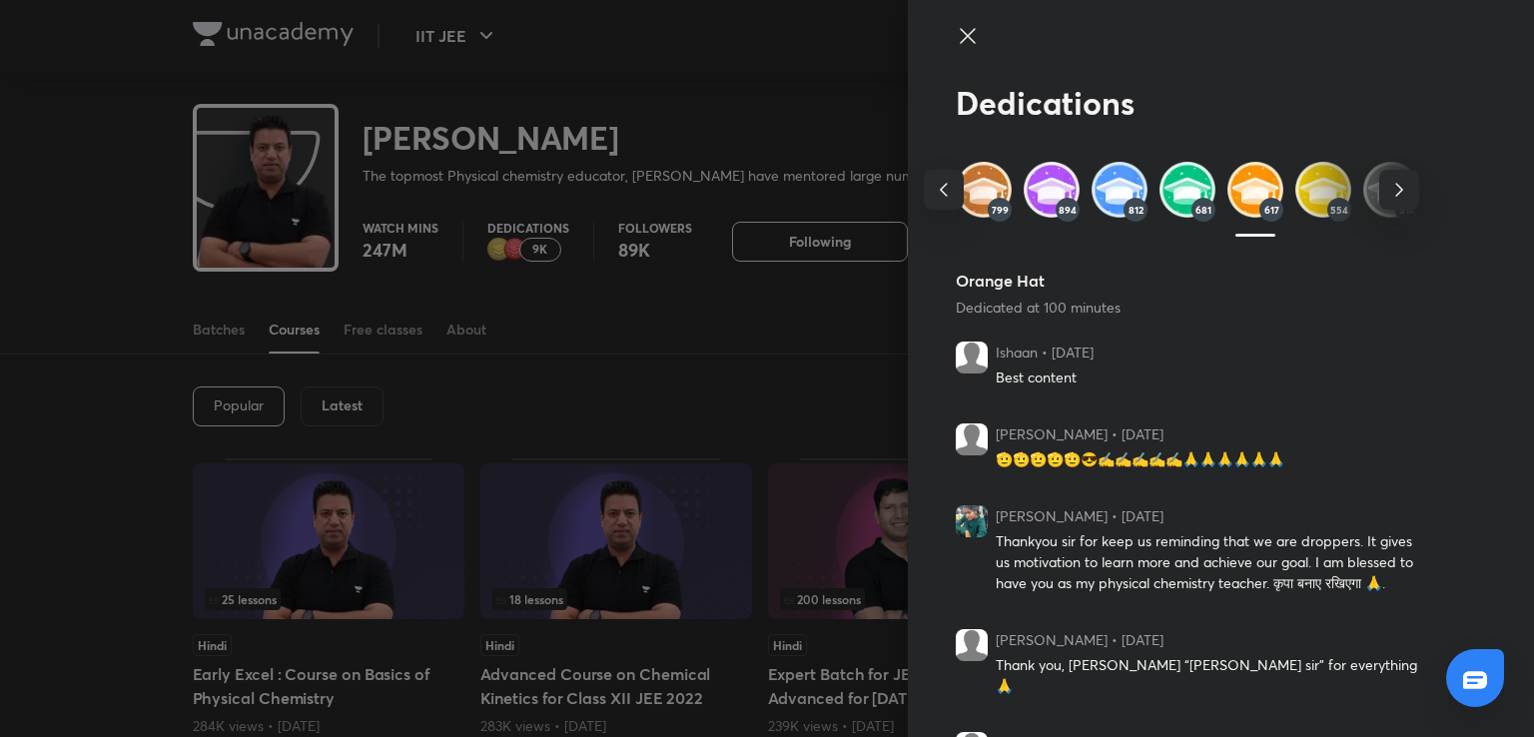
click at [1306, 200] on img at bounding box center [1323, 190] width 56 height 56
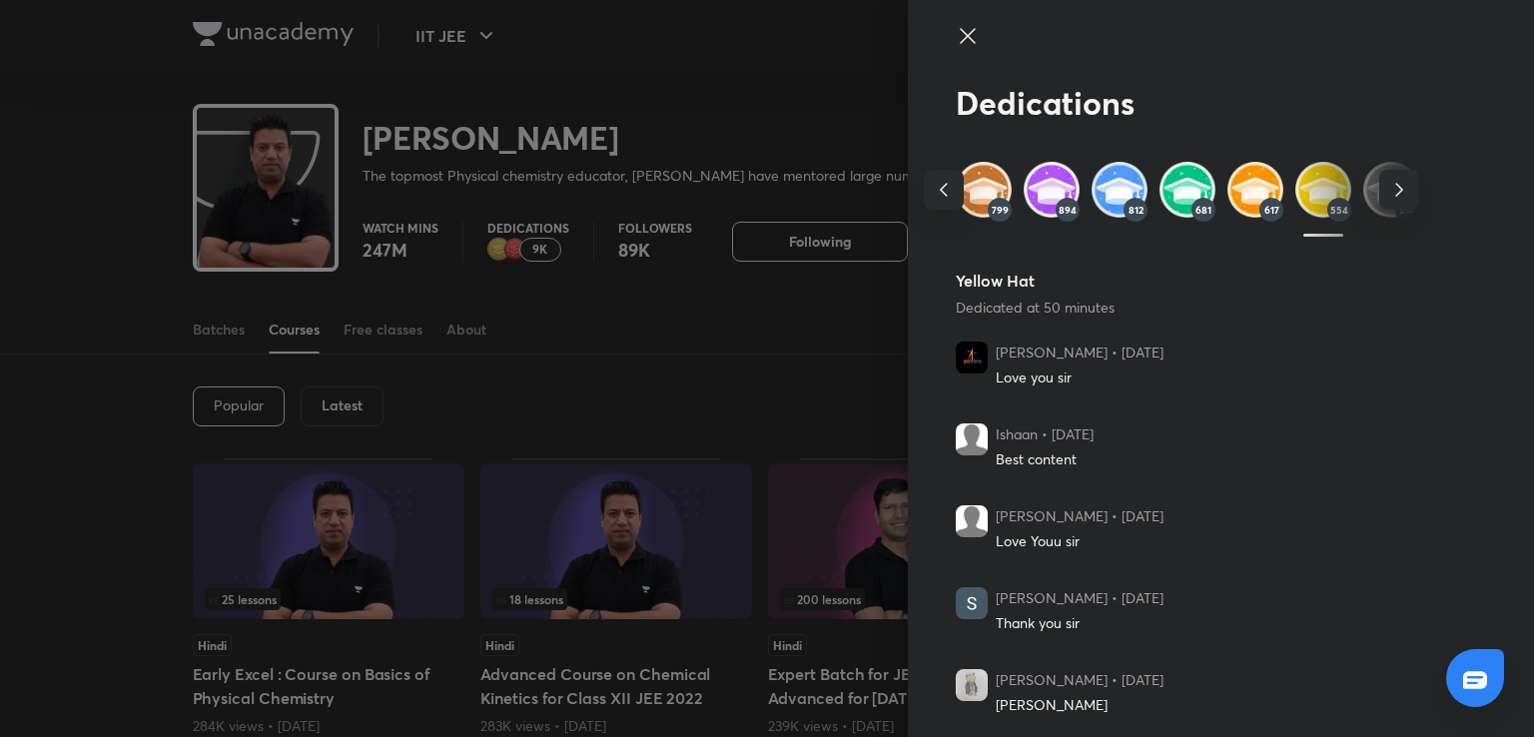
click at [812, 213] on div at bounding box center [767, 368] width 1534 height 737
